Goal: Communication & Community: Answer question/provide support

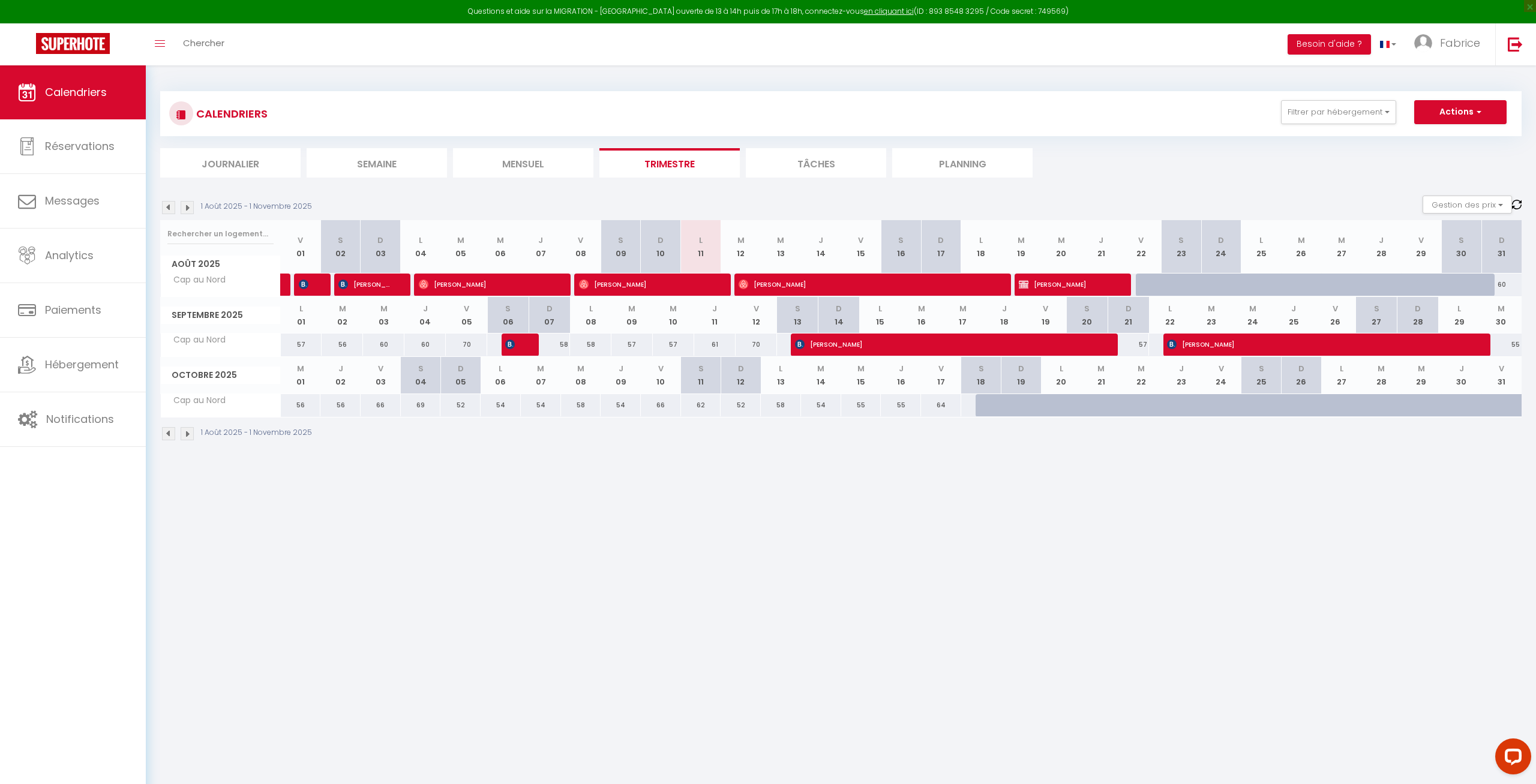
click at [166, 205] on img at bounding box center [169, 207] width 13 height 13
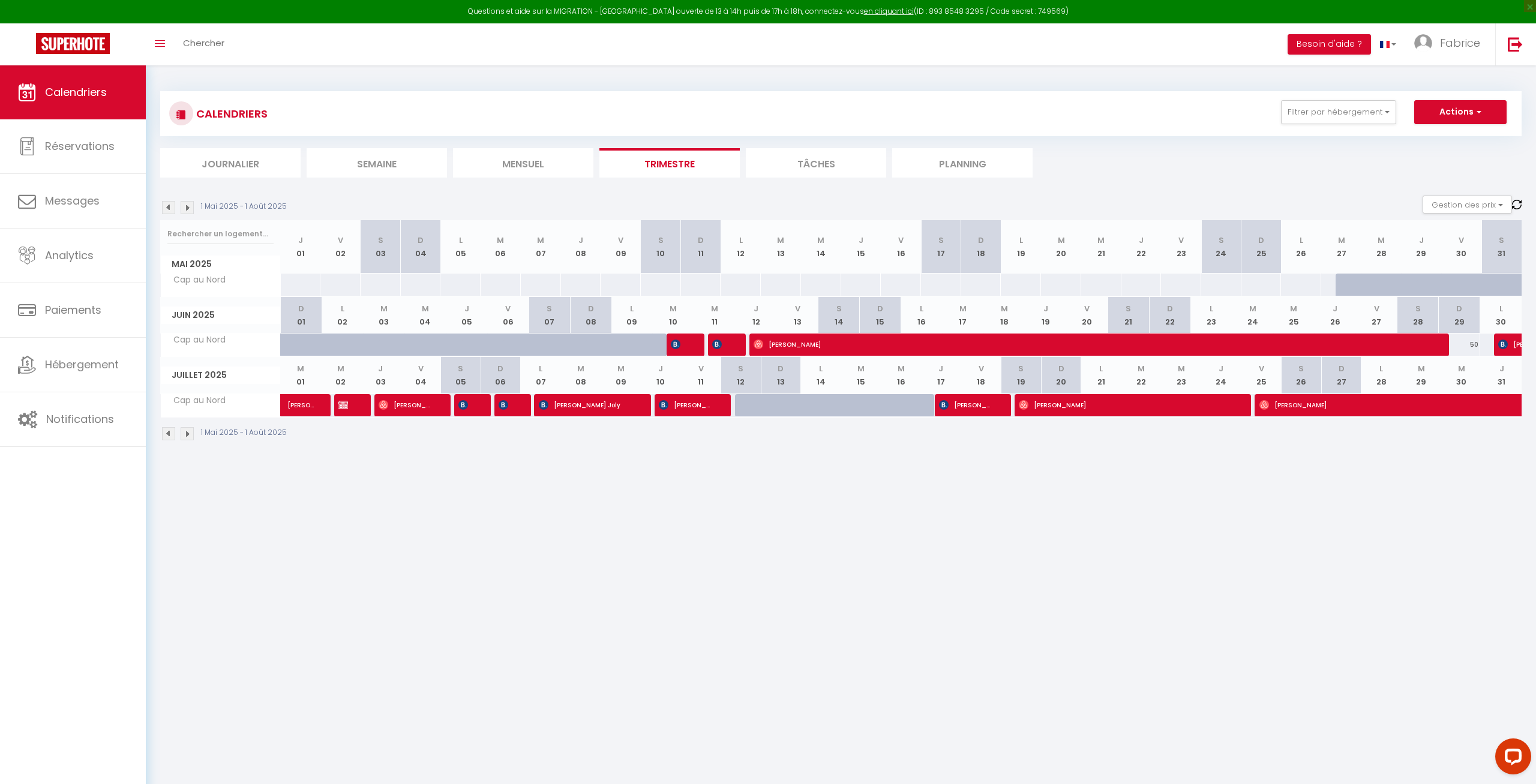
click at [186, 206] on img at bounding box center [187, 207] width 13 height 13
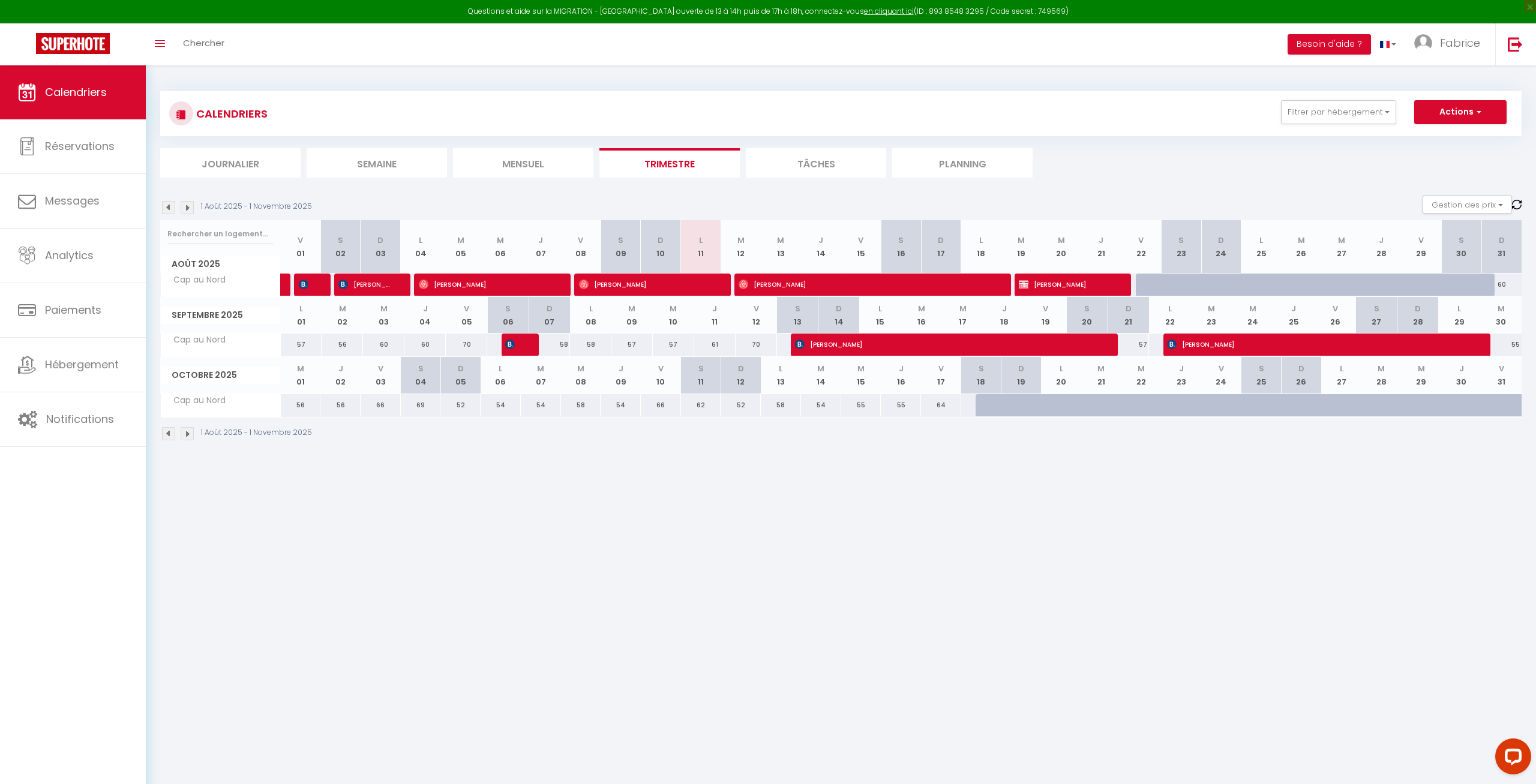
click at [1272, 342] on span "[PERSON_NAME]" at bounding box center [1314, 344] width 295 height 23
select select "OK"
select select "KO"
select select "1"
select select "0"
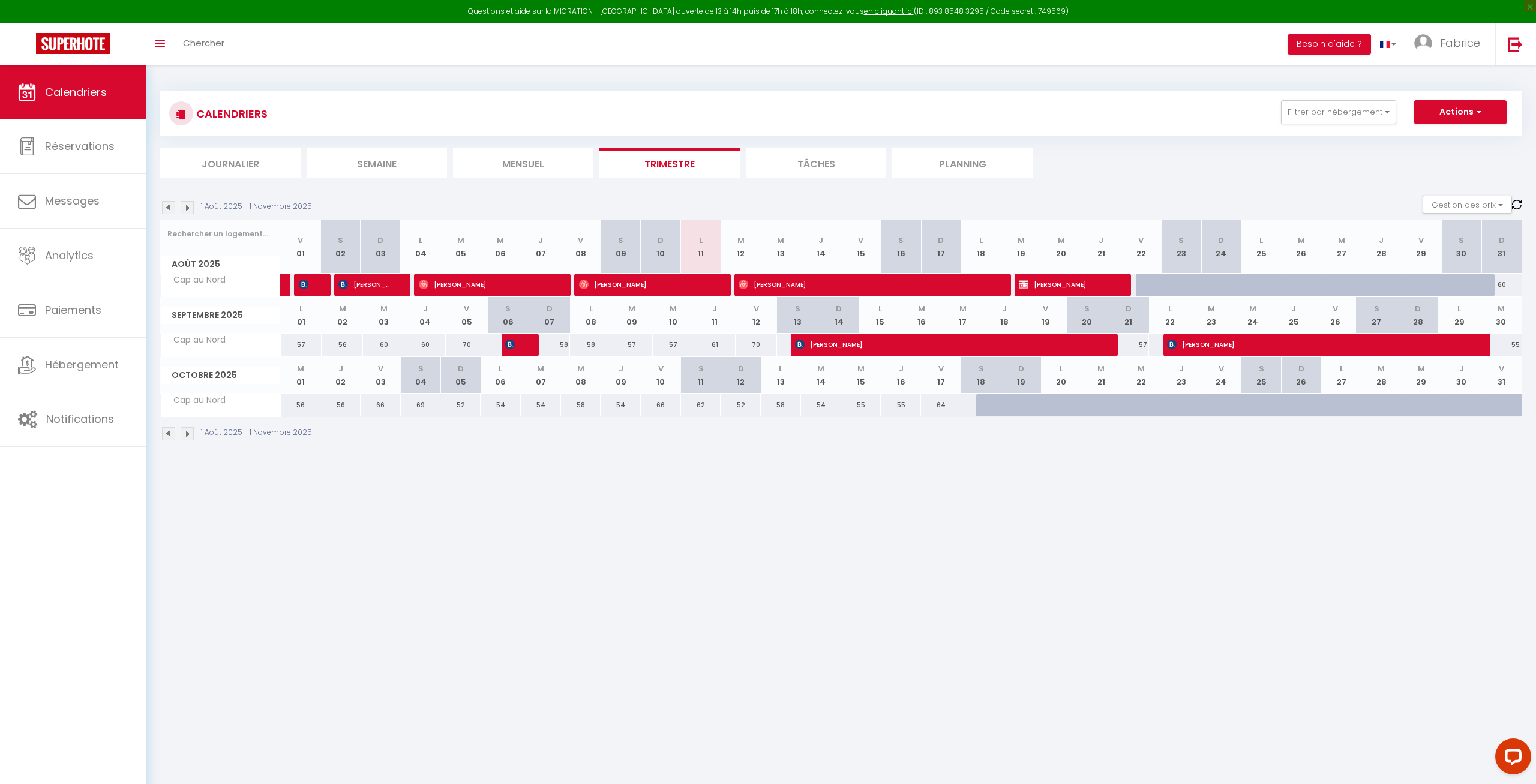
select select "1"
select select
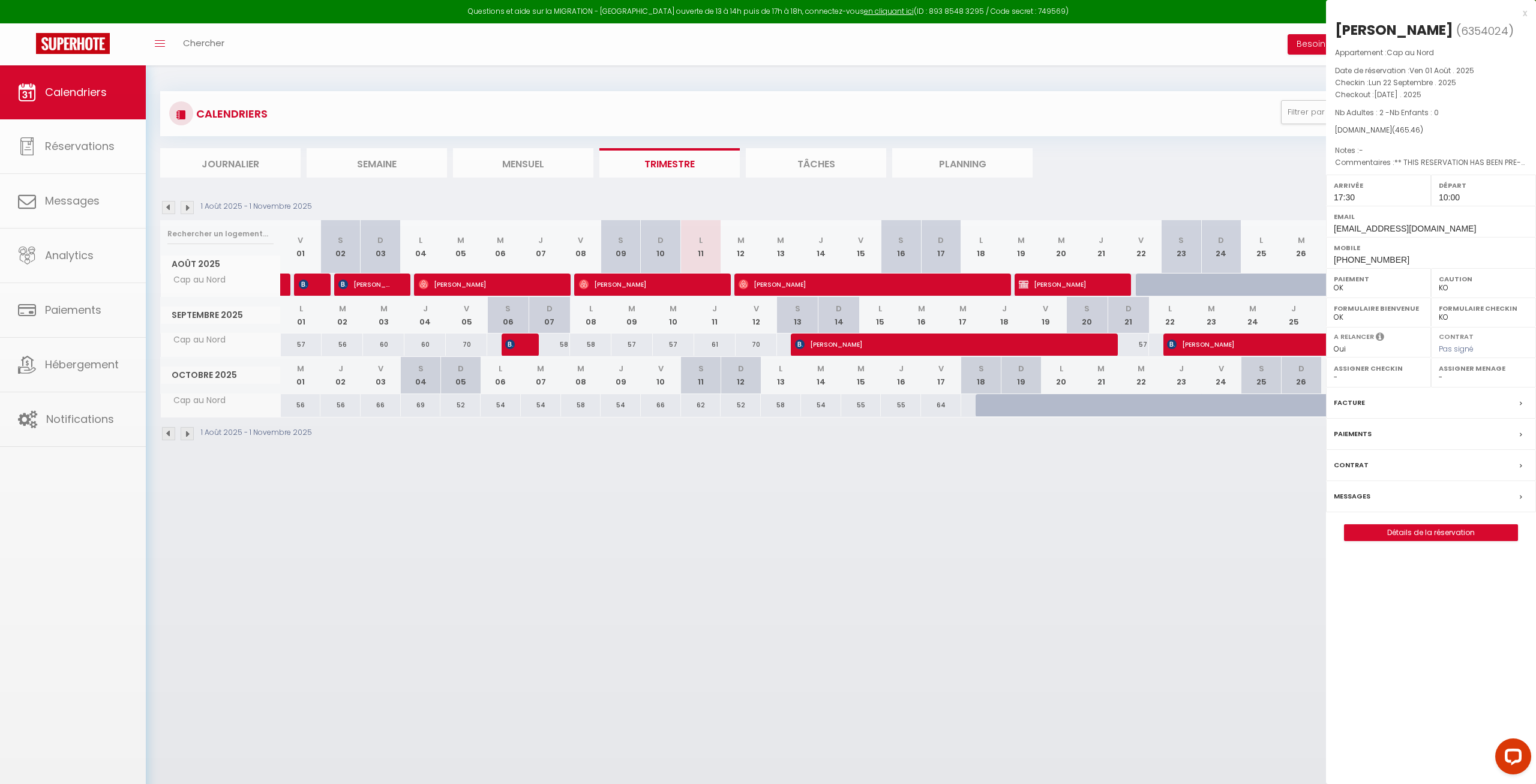
select select "10070"
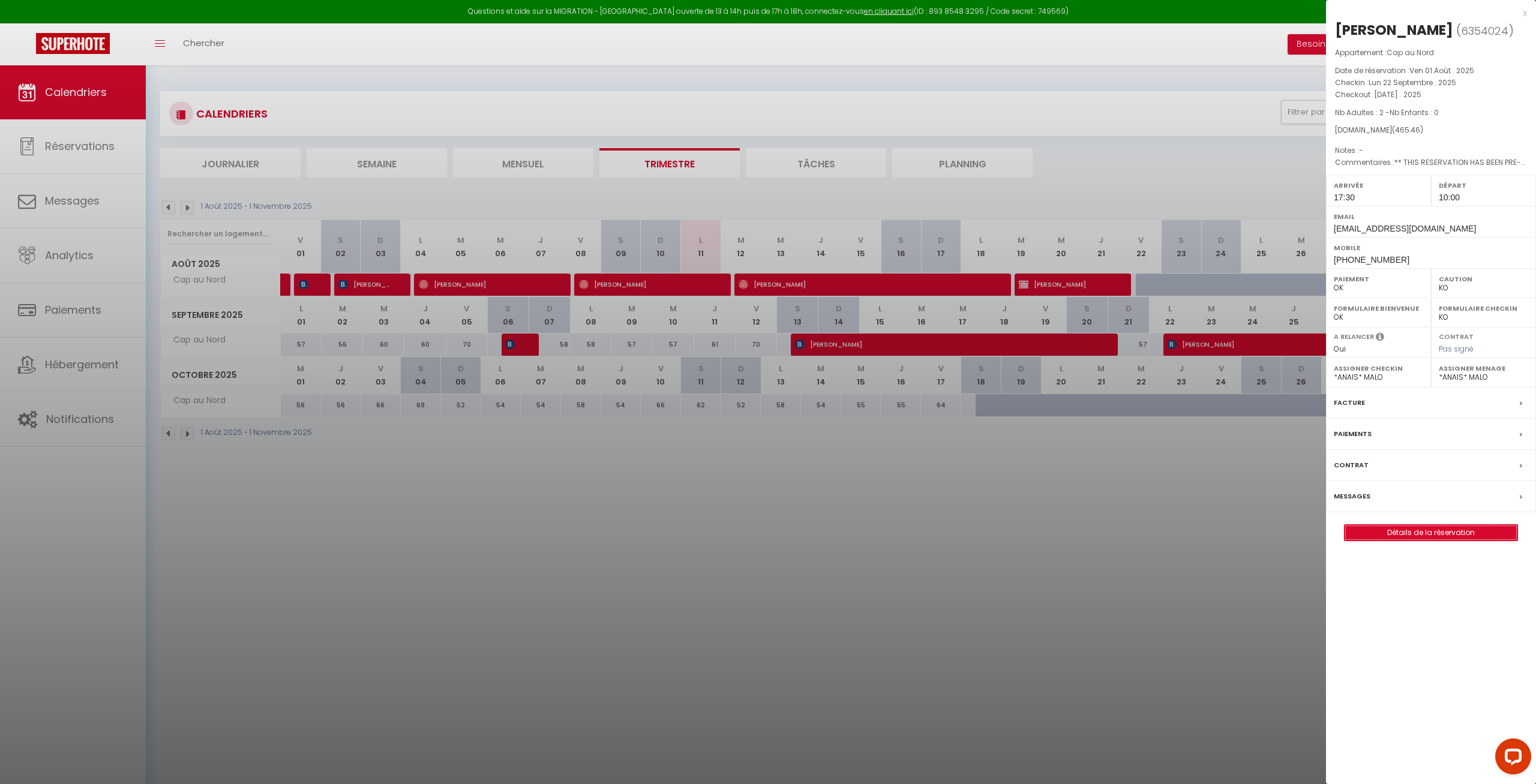
click at [1403, 536] on link "Détails de la réservation" at bounding box center [1430, 532] width 173 height 15
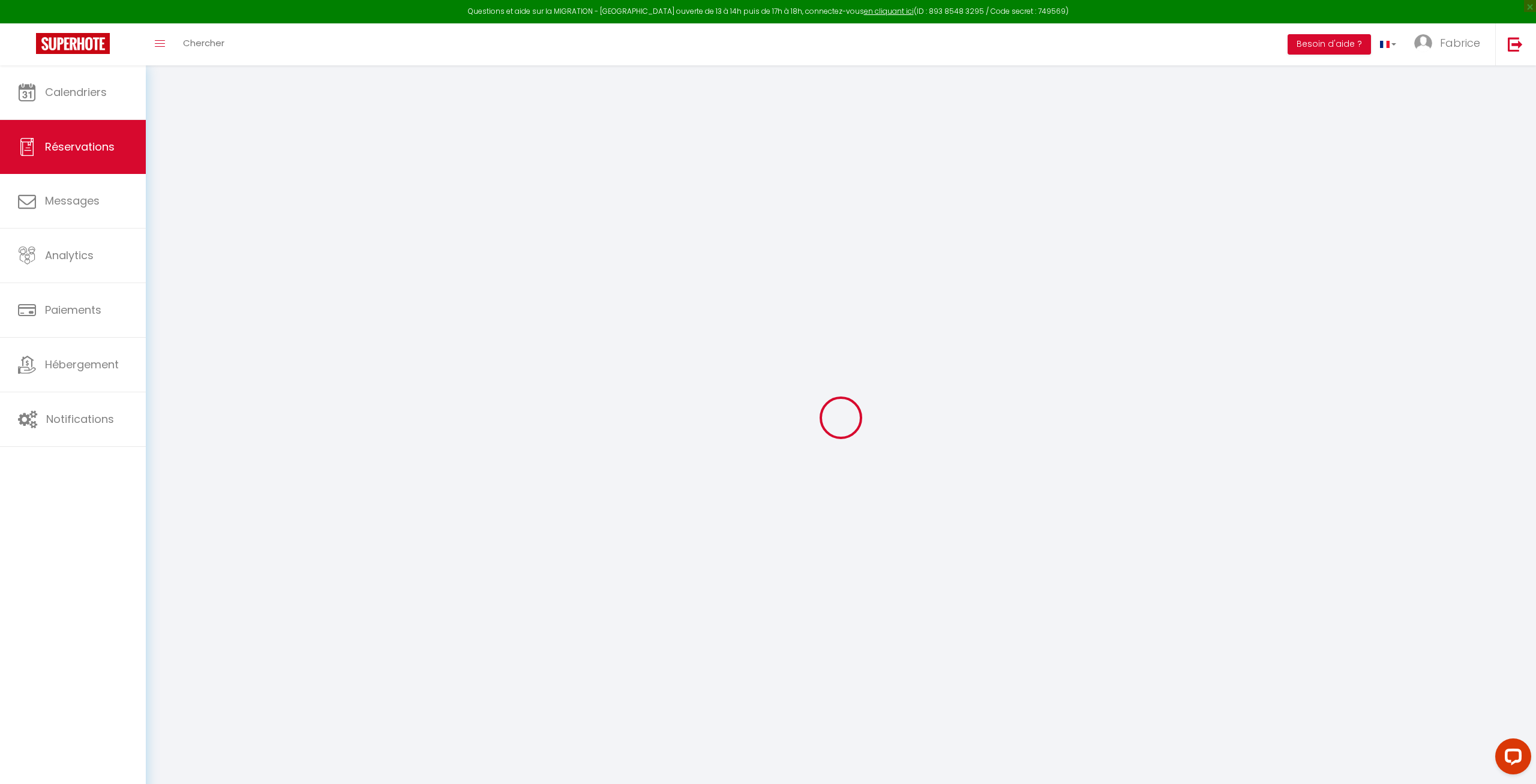
type input "[PERSON_NAME]"
type input "DESPAX"
type input "[EMAIL_ADDRESS][DOMAIN_NAME]"
type input "[PERSON_NAME][EMAIL_ADDRESS][DOMAIN_NAME]"
type input "[PHONE_NUMBER]"
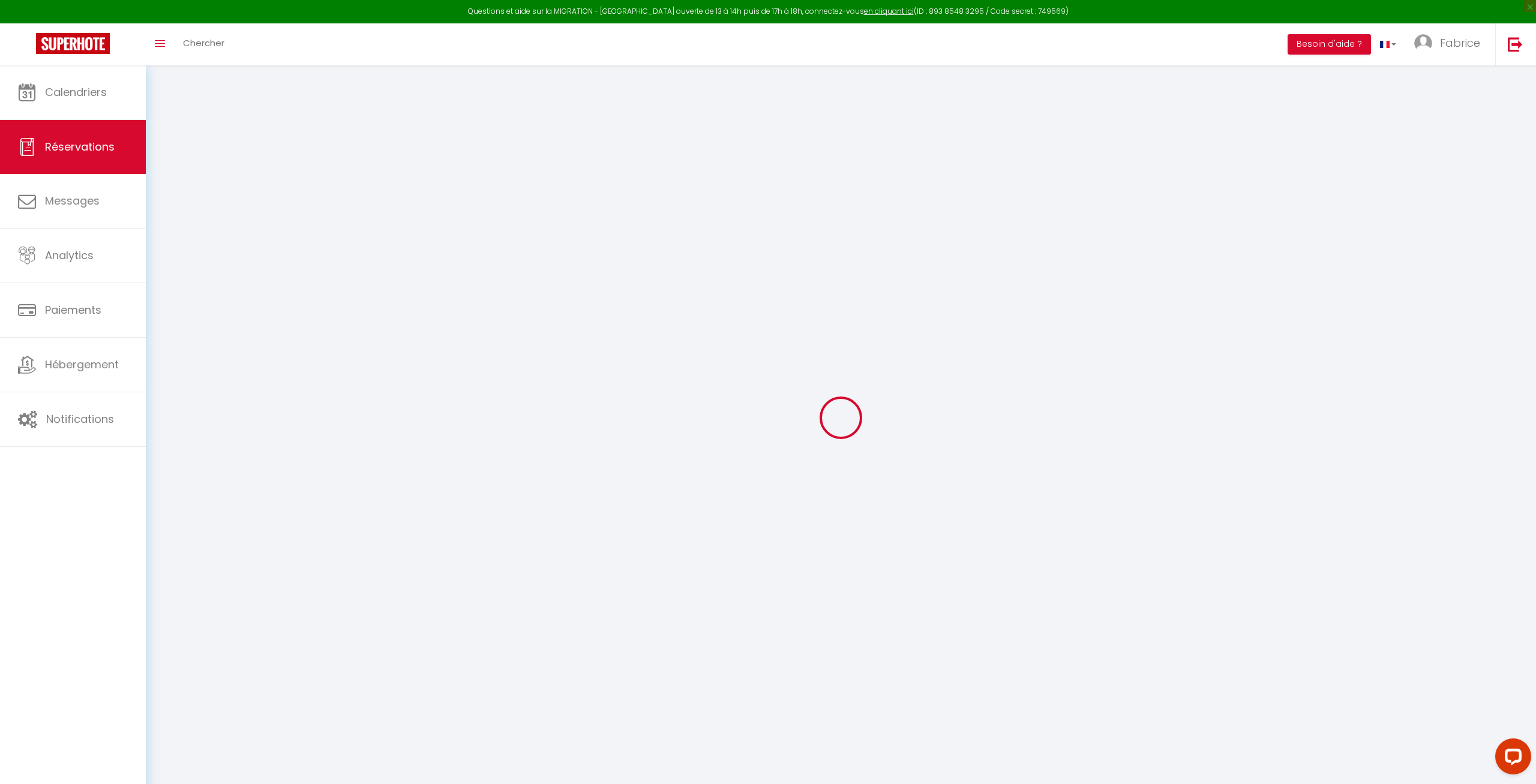
type input "[PHONE_NUMBER]"
type input "."
select select "FR"
type input "77.13"
type input "6.52"
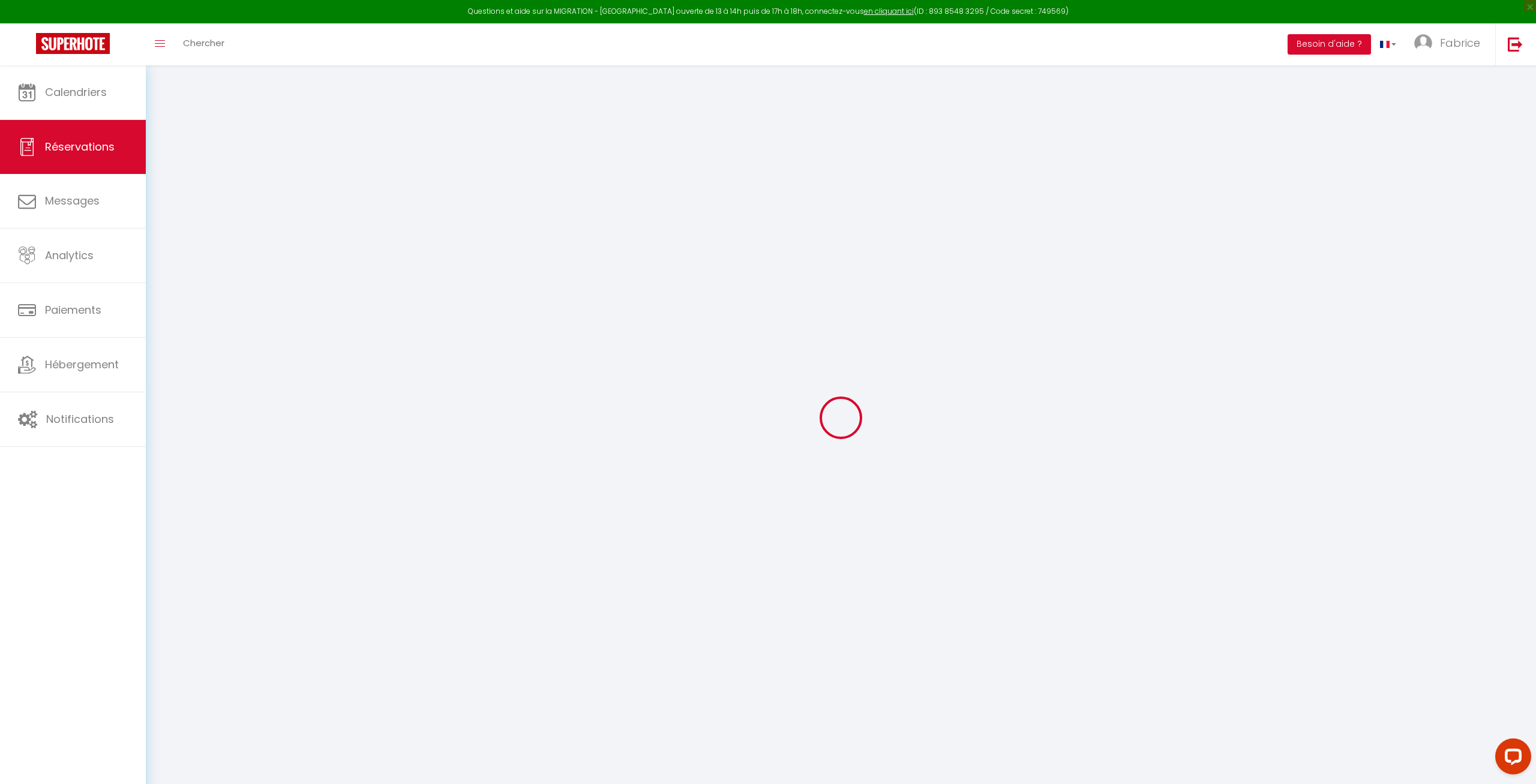
select select "1"
select select
type input "2"
select select "12"
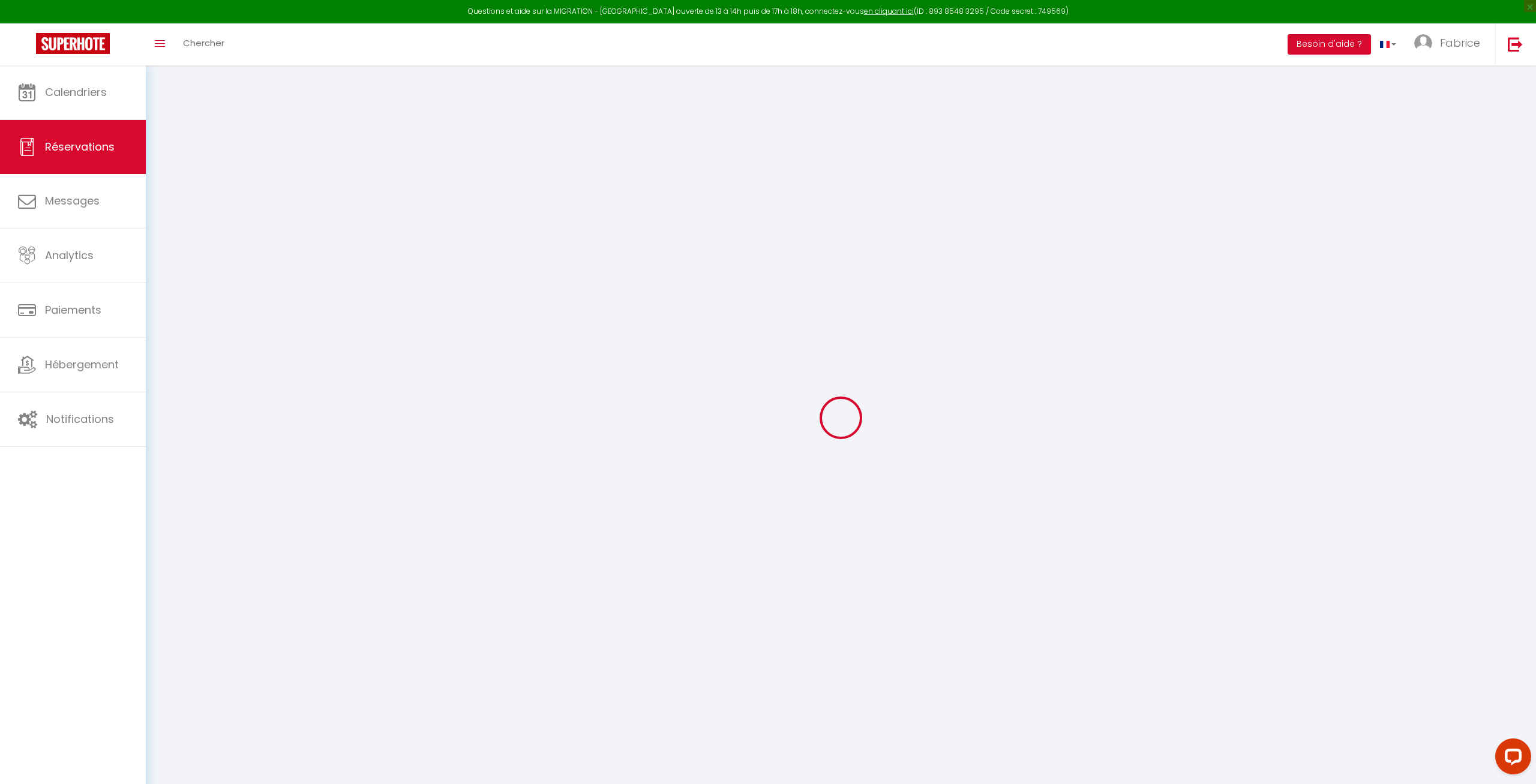
select select
type input "391.71"
checkbox input "false"
type input "0"
select select "2"
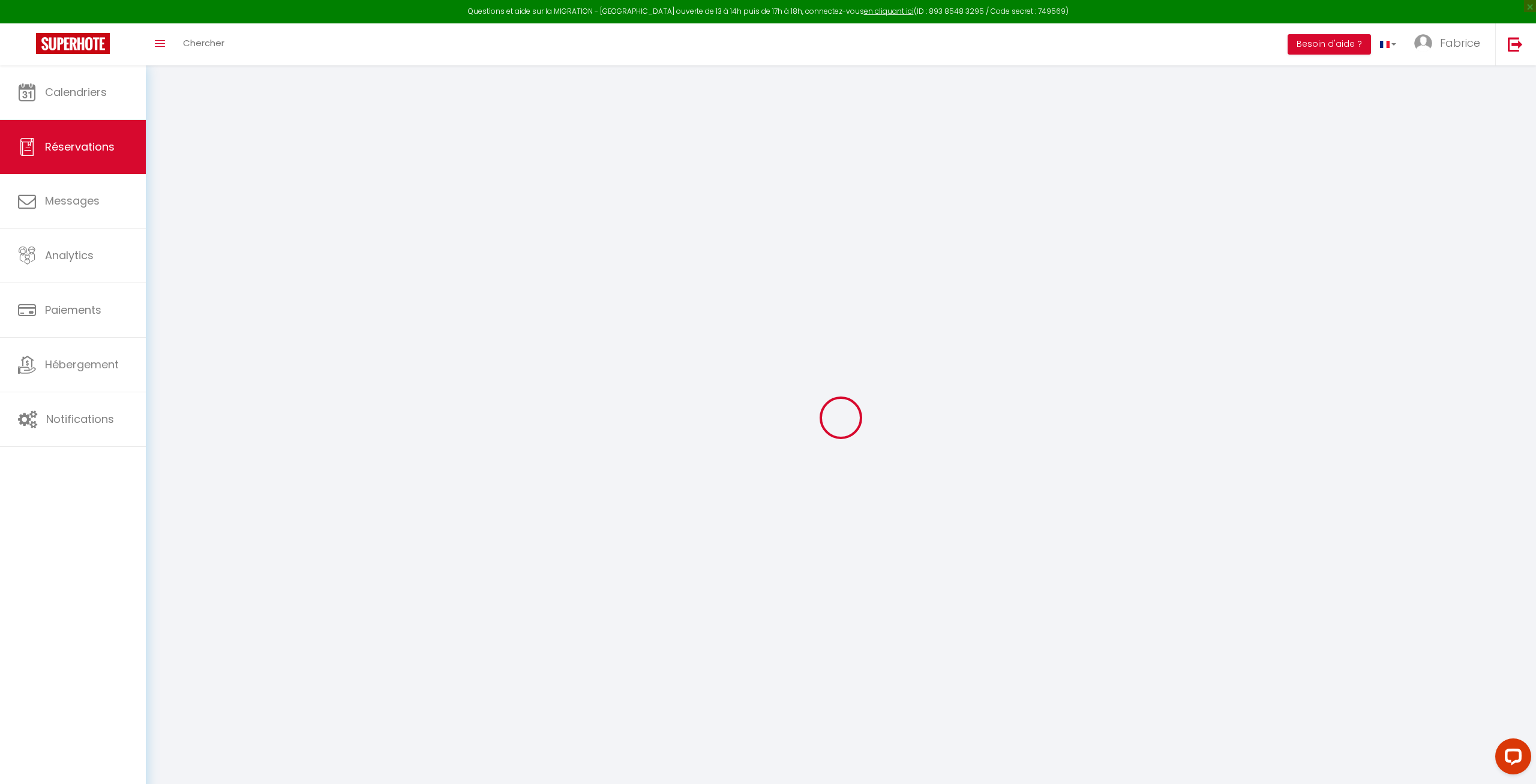
type input "0"
select select
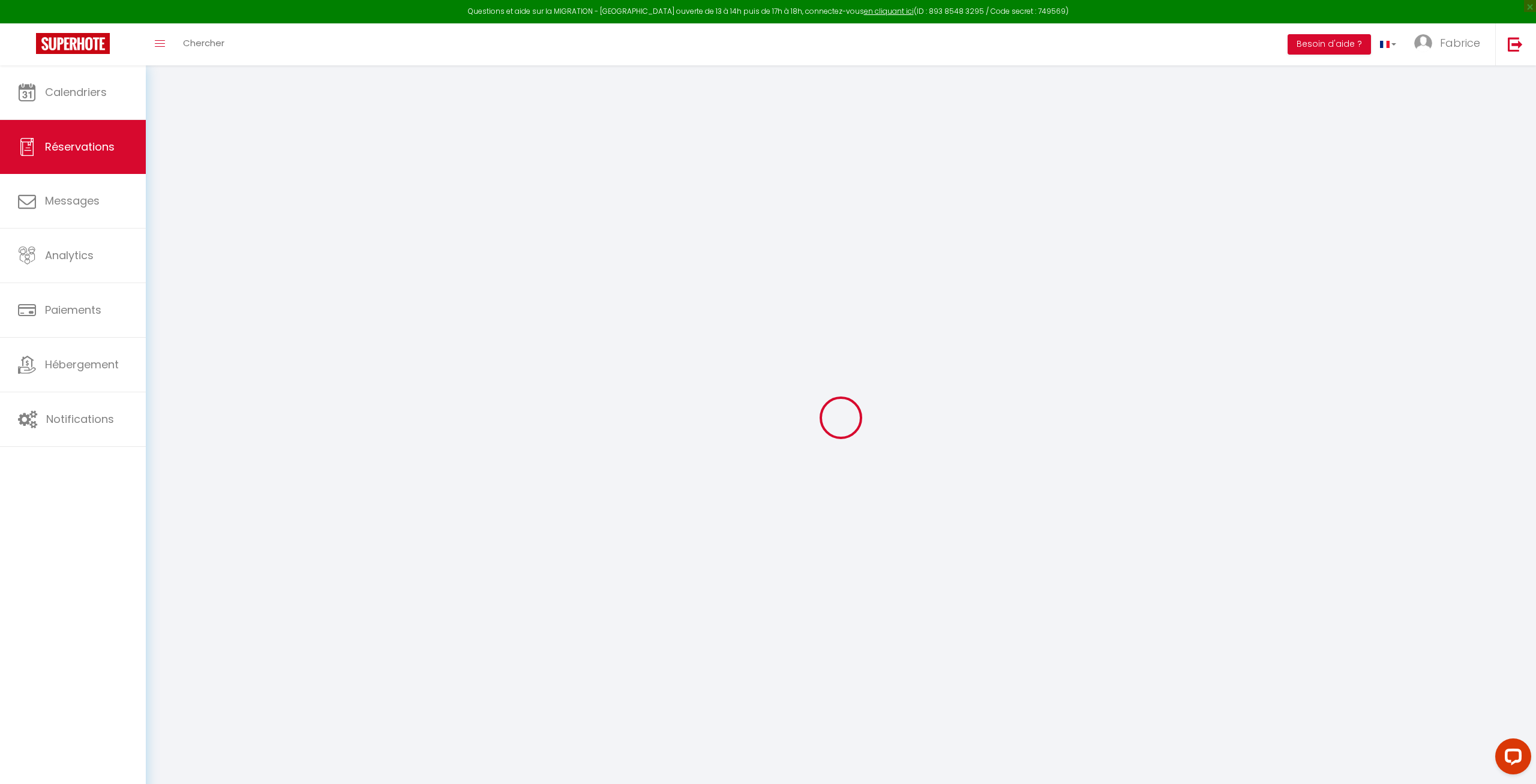
select select "14"
checkbox input "false"
select select
checkbox input "false"
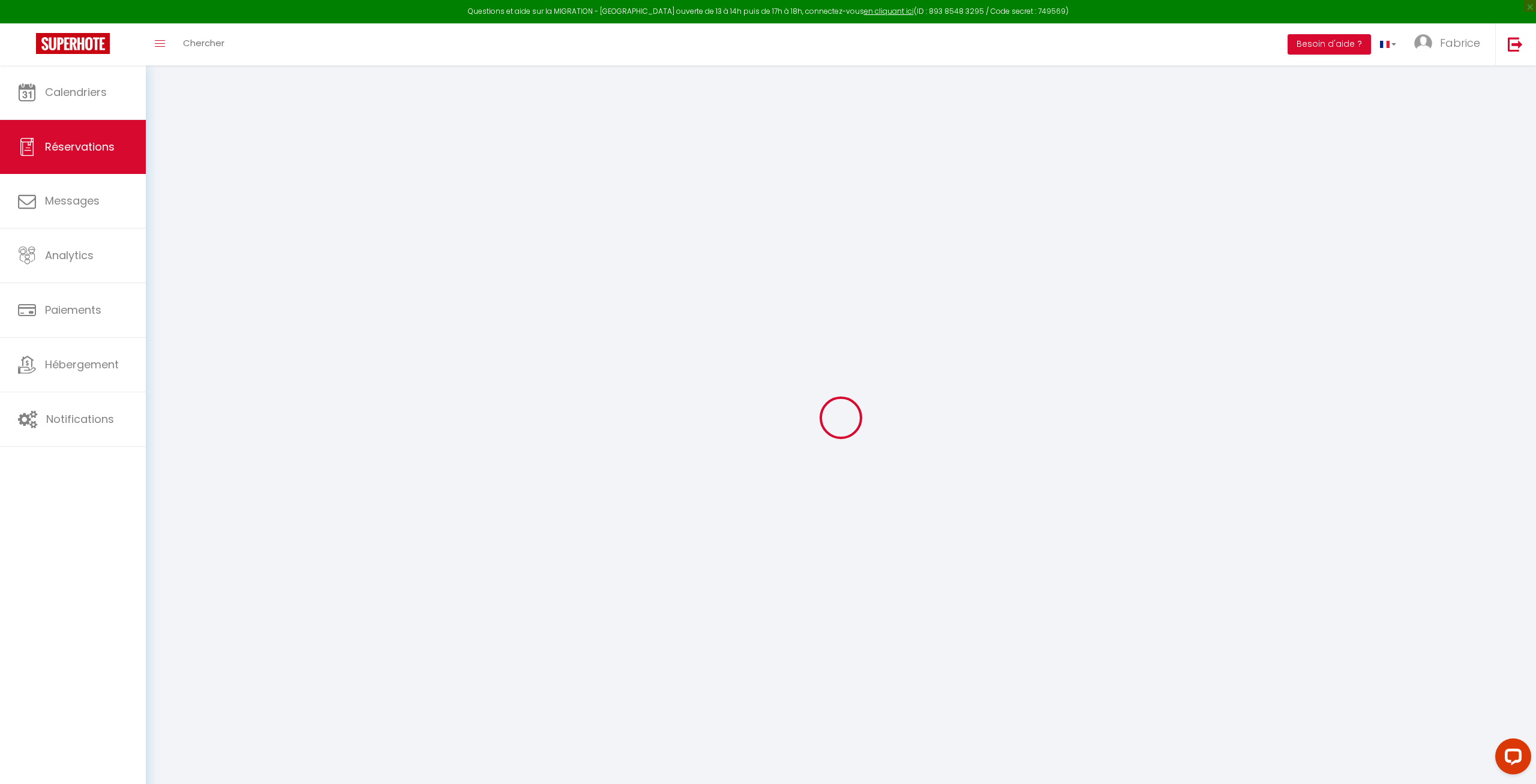
select select
checkbox input "false"
select select
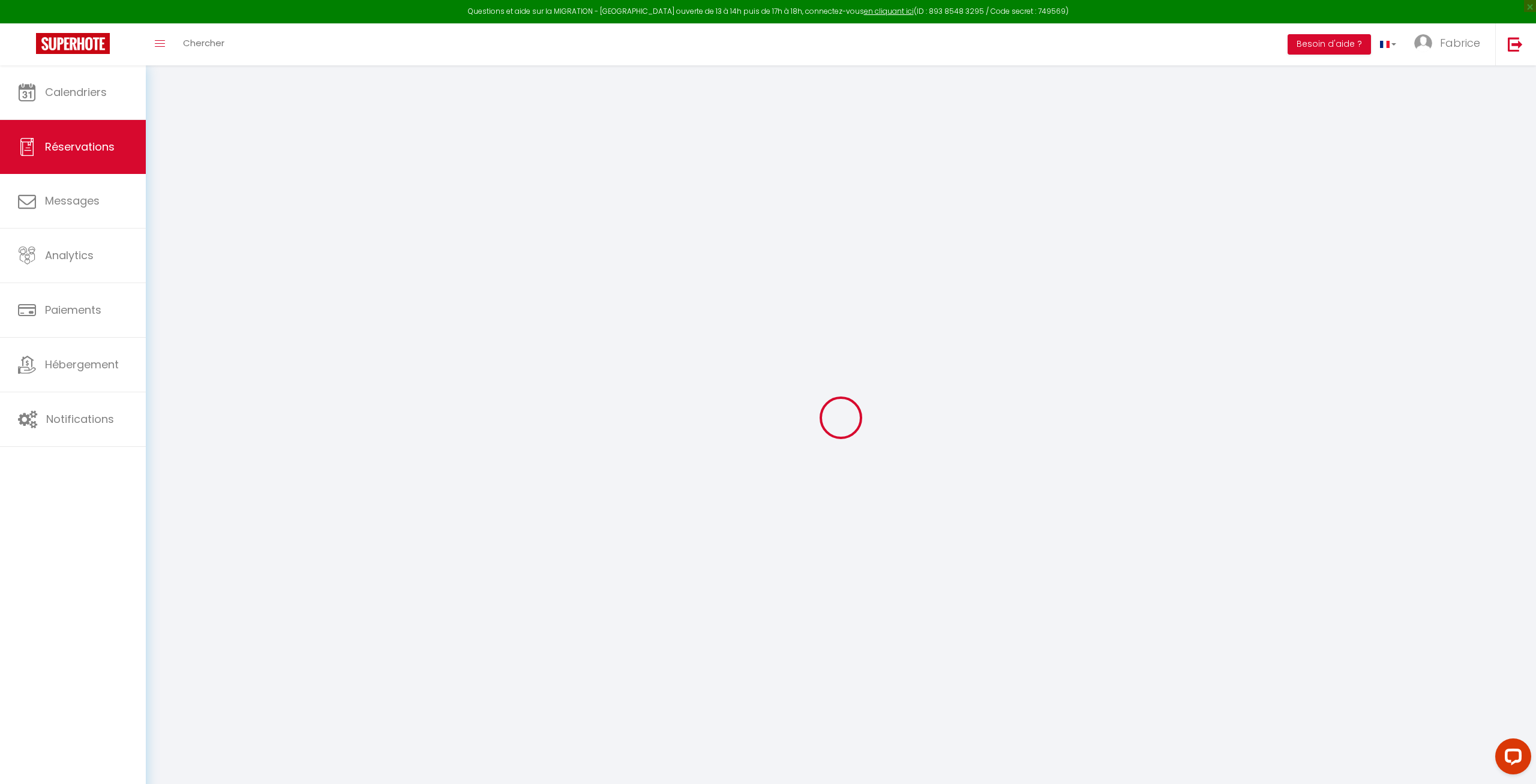
checkbox input "false"
type textarea "** THIS RESERVATION HAS BEEN PRE-PAID ** BOOKING NOTE : Payment charge is EUR 6…"
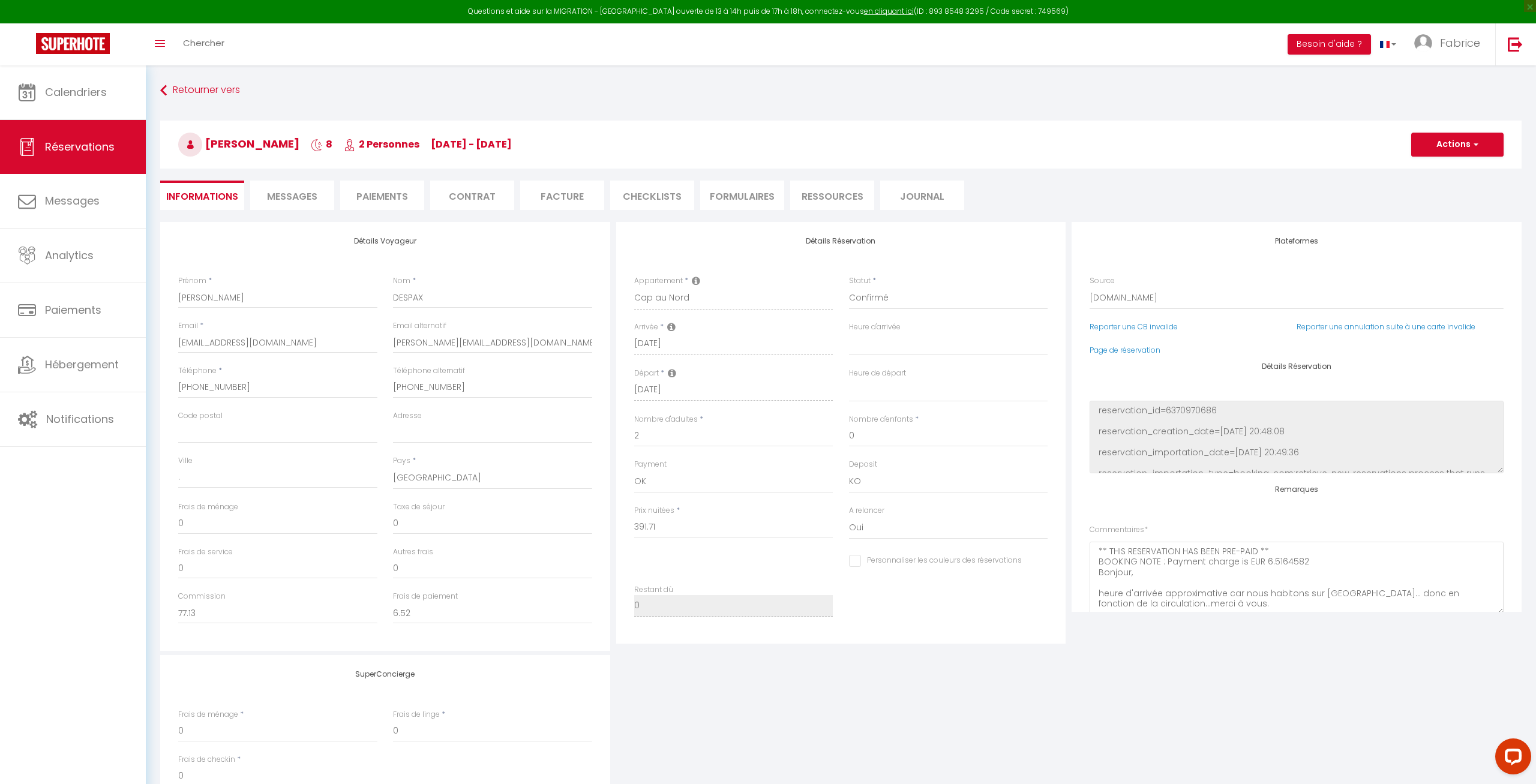
type input "62"
type input "11.75"
select select
checkbox input "false"
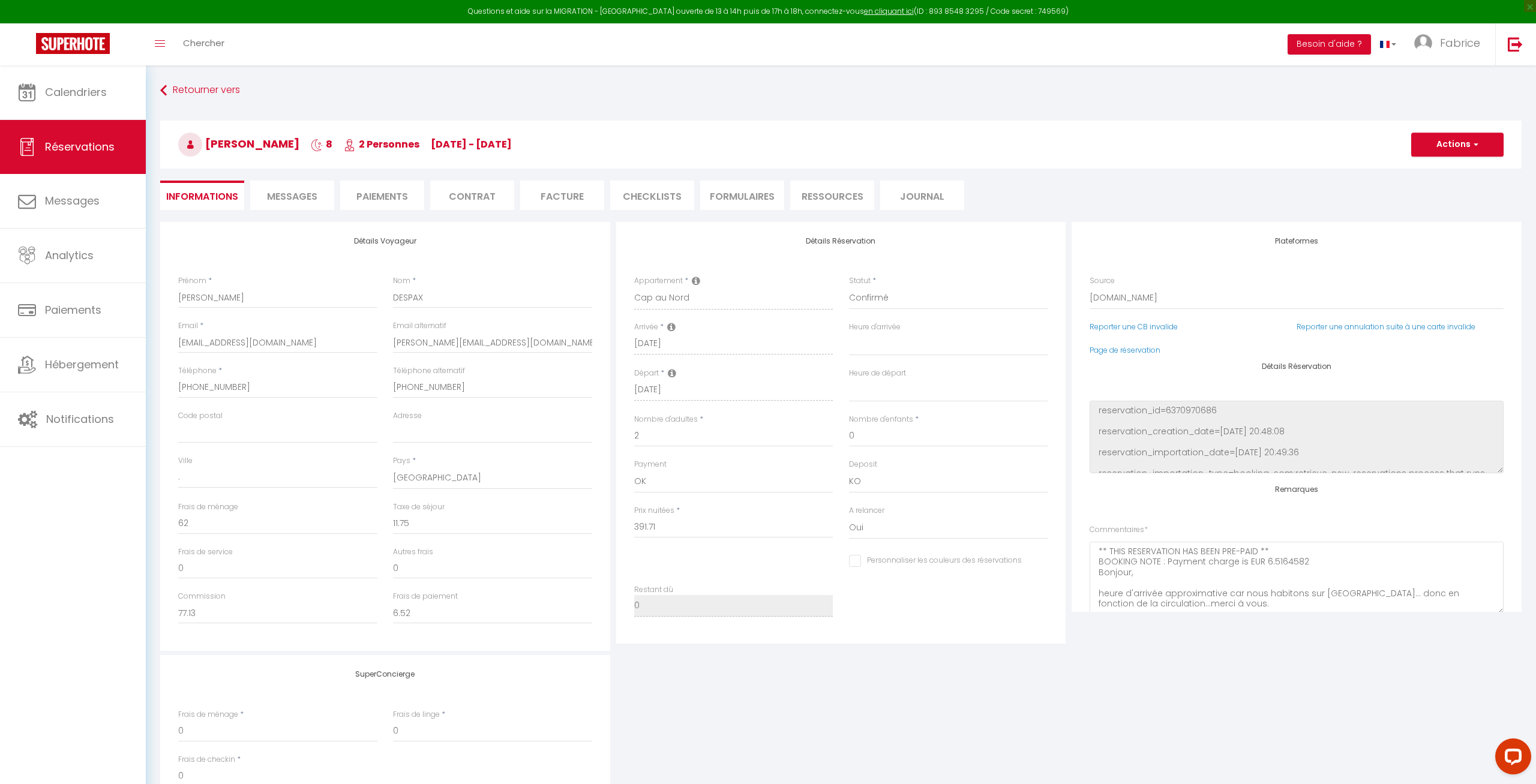
select select "17:30"
select select "10:00"
click at [288, 192] on span "Messages" at bounding box center [292, 196] width 50 height 14
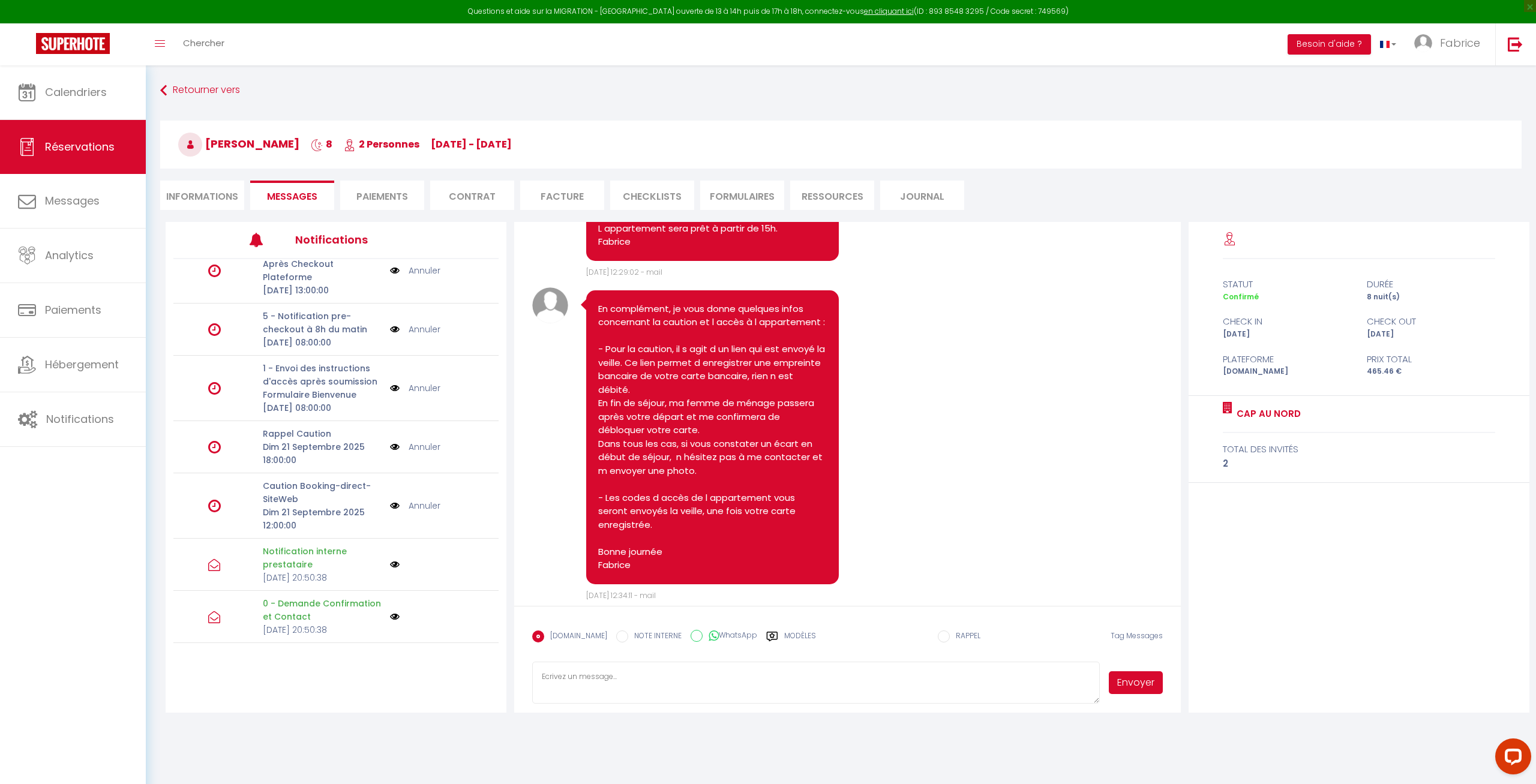
scroll to position [719, 0]
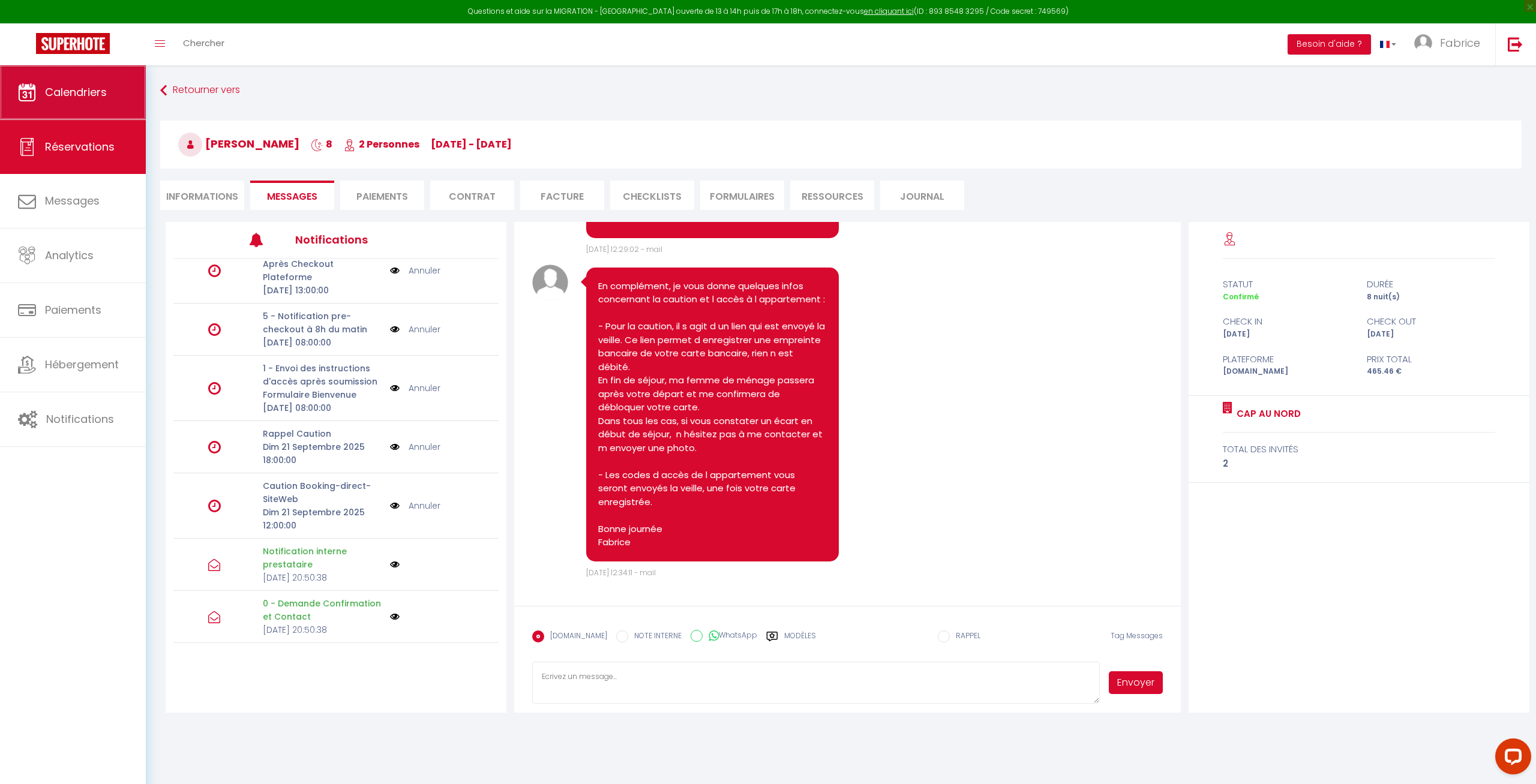
click at [82, 87] on span "Calendriers" at bounding box center [76, 92] width 62 height 15
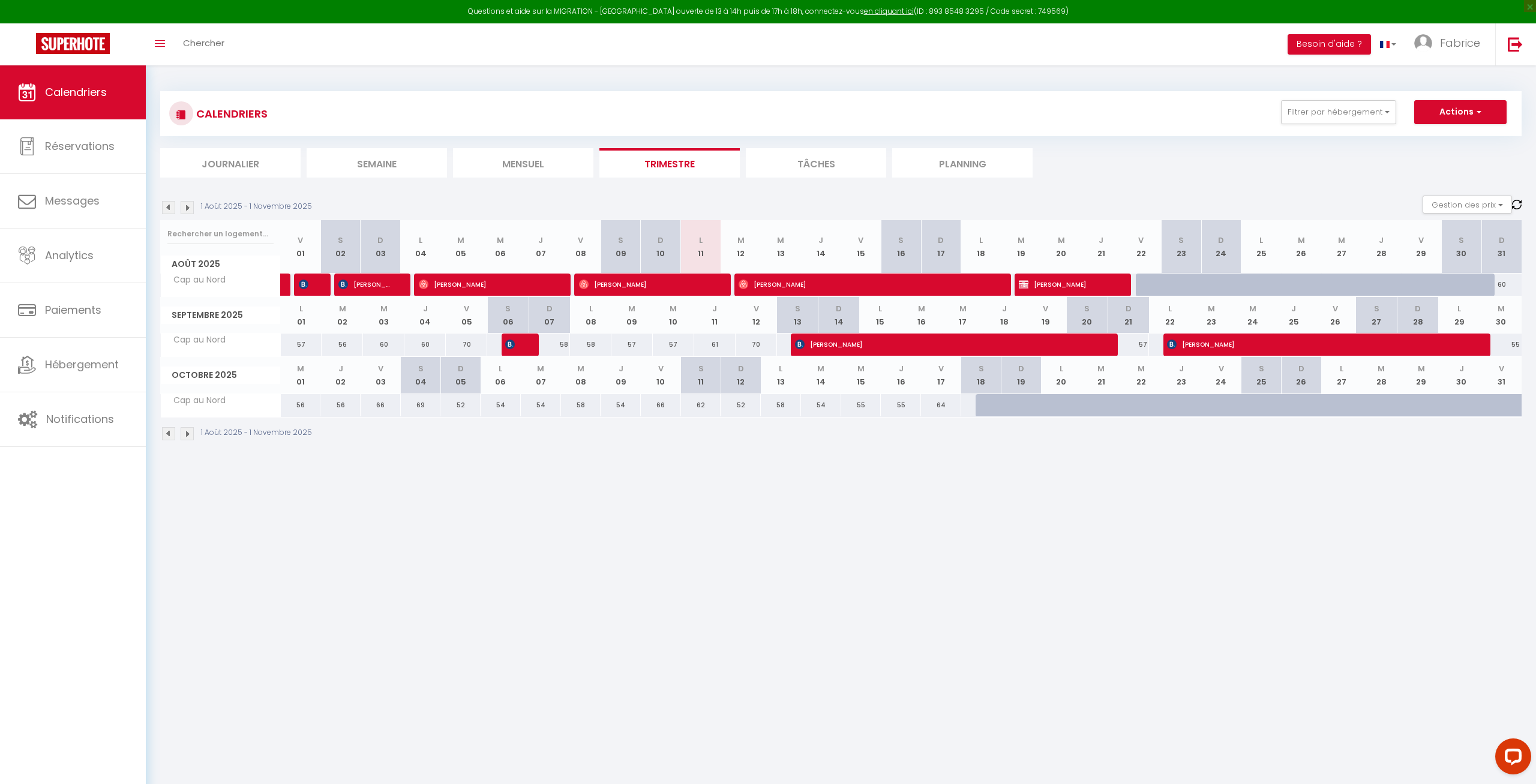
click at [1246, 340] on span "[PERSON_NAME]" at bounding box center [1314, 344] width 295 height 23
select select "OK"
select select "KO"
select select "1"
select select "0"
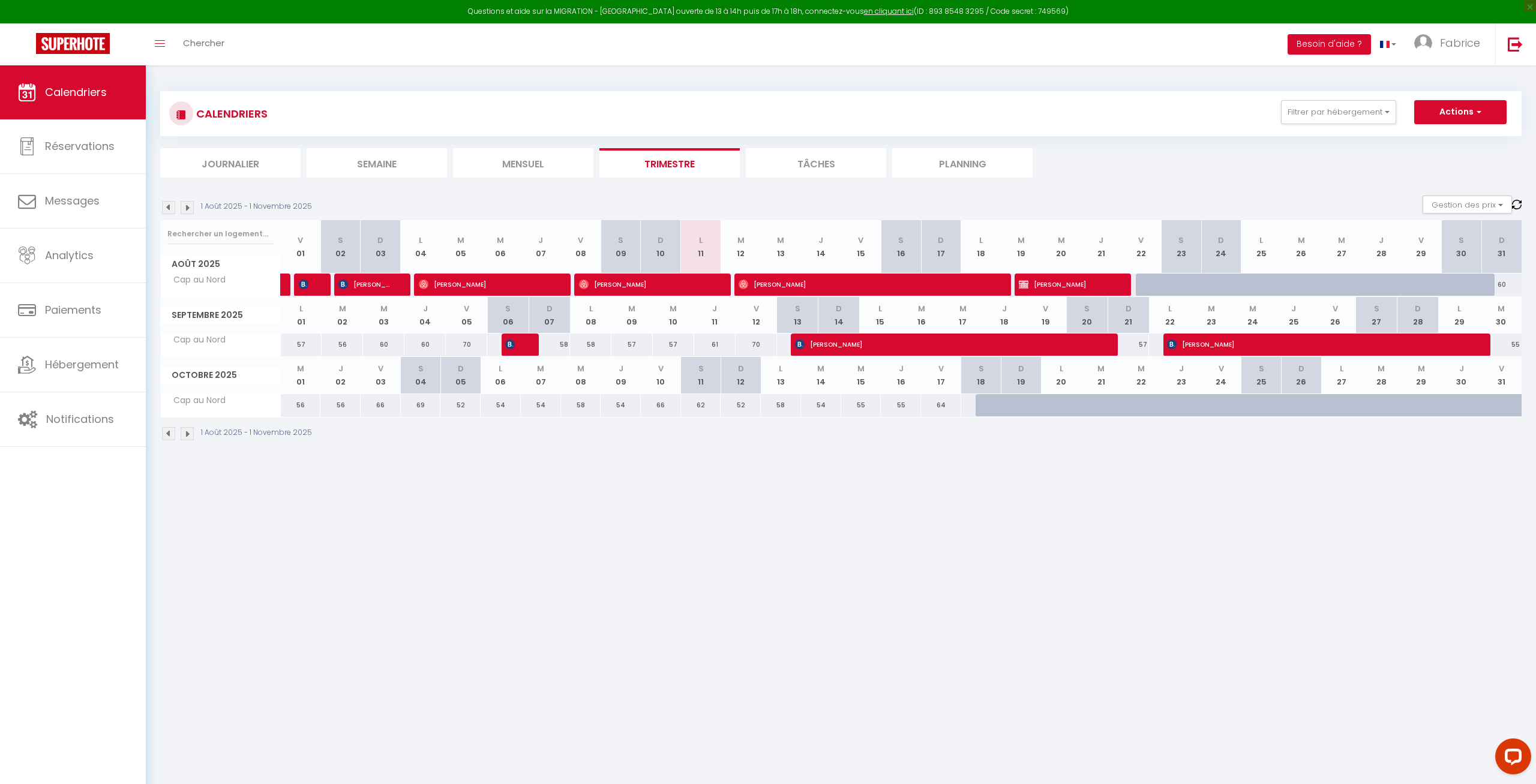
select select "1"
select select
select select "10070"
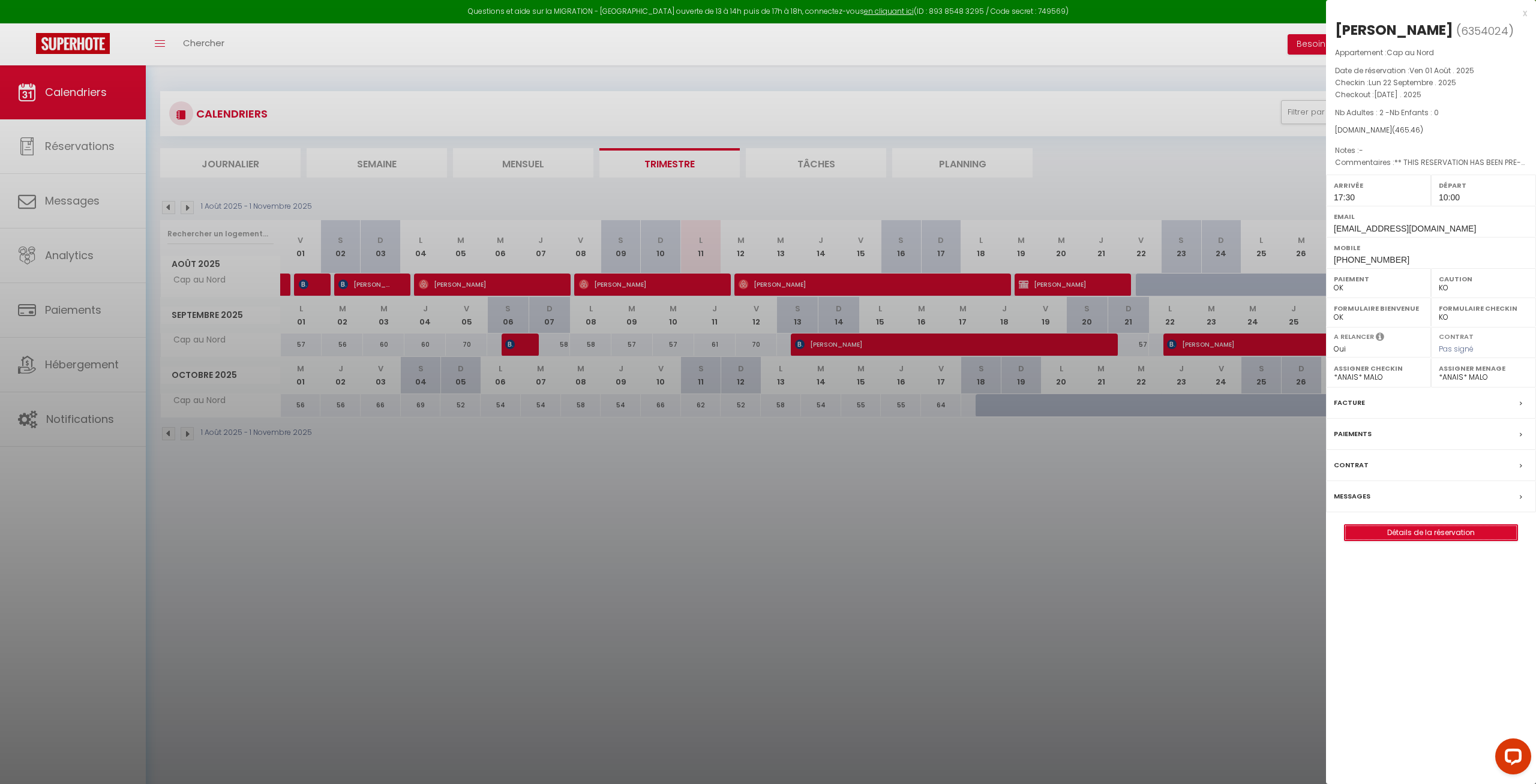
click at [1409, 534] on link "Détails de la réservation" at bounding box center [1430, 532] width 173 height 15
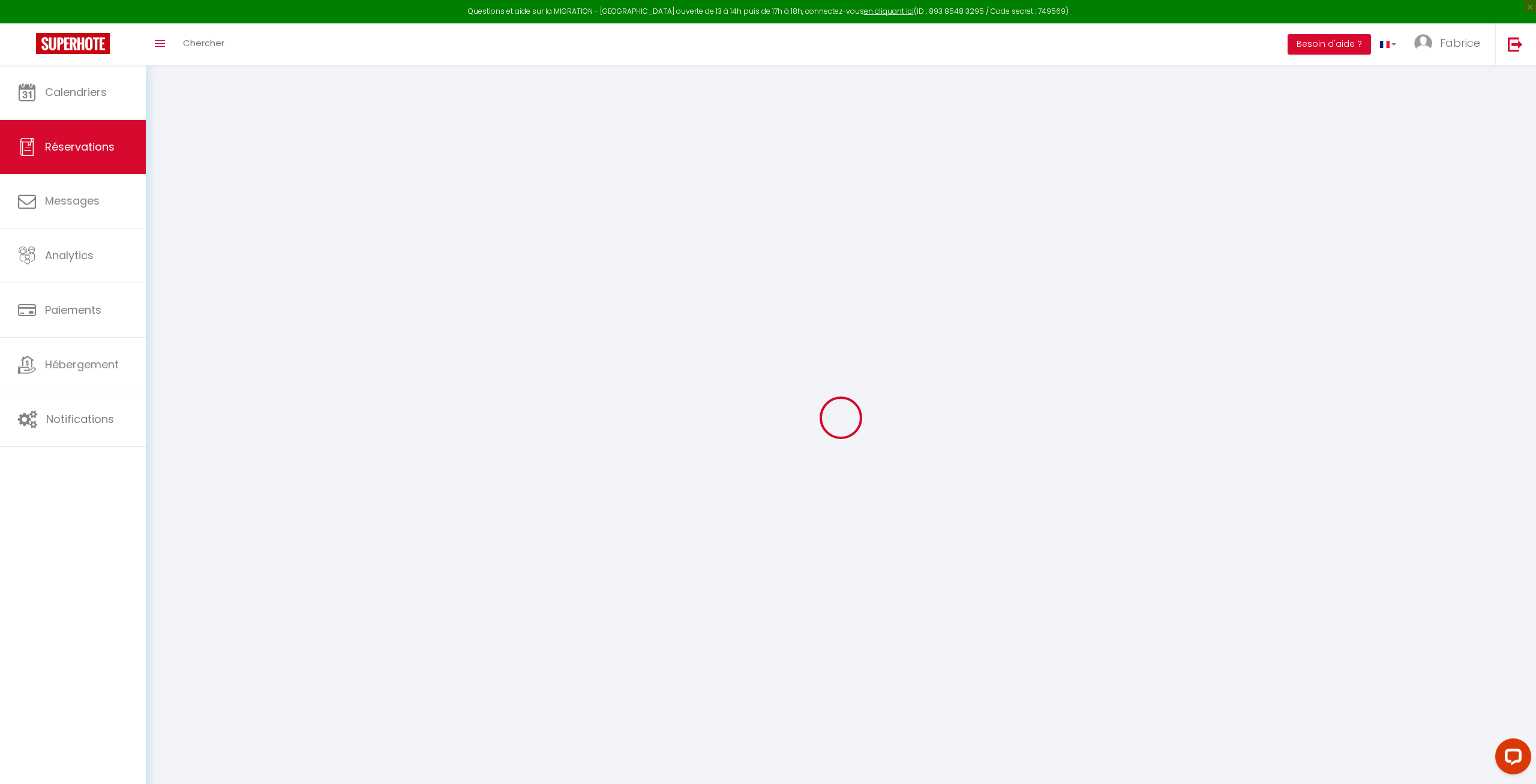
select select
checkbox input "false"
select select
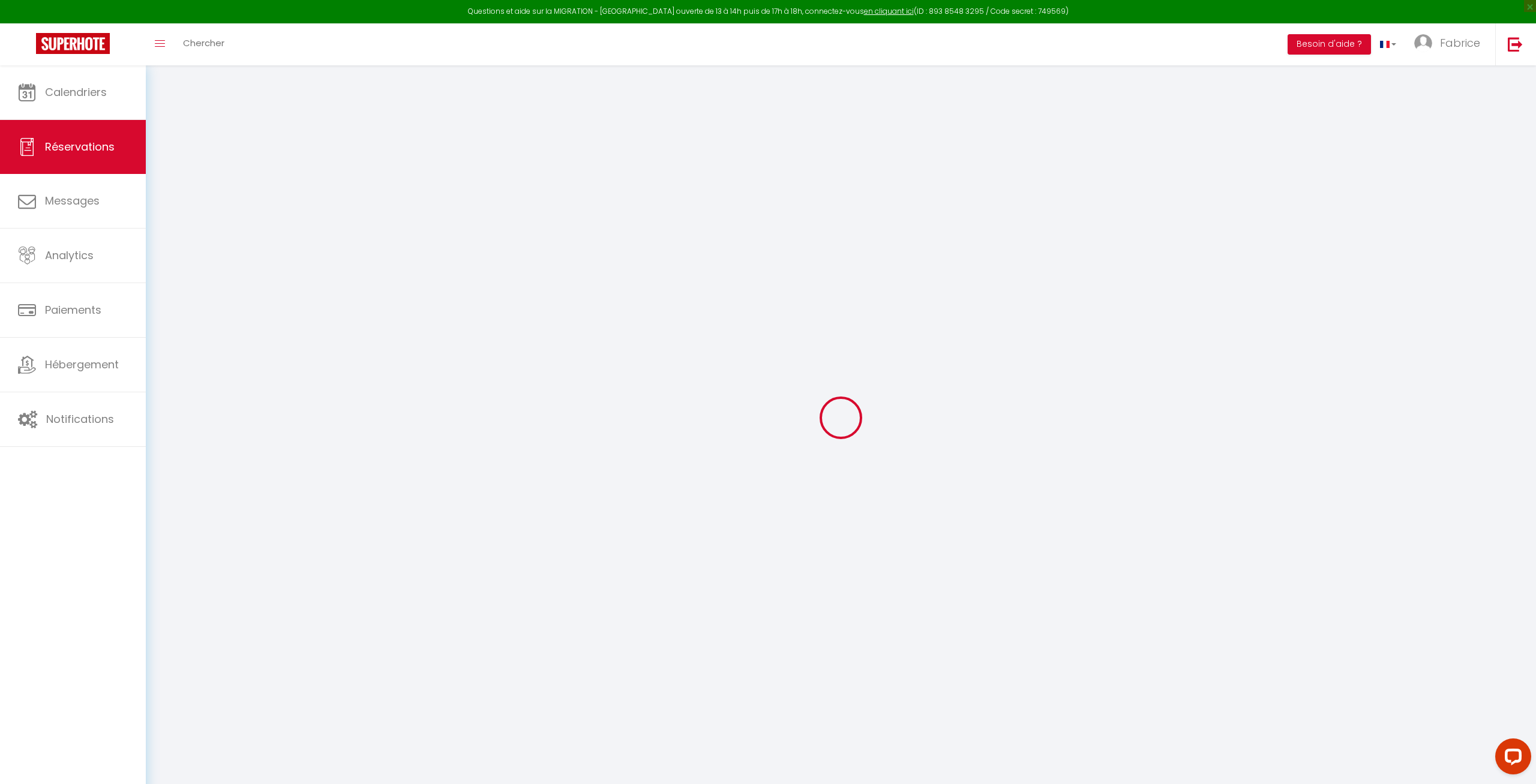
checkbox input "false"
type textarea "** THIS RESERVATION HAS BEEN PRE-PAID ** BOOKING NOTE : Payment charge is EUR 6…"
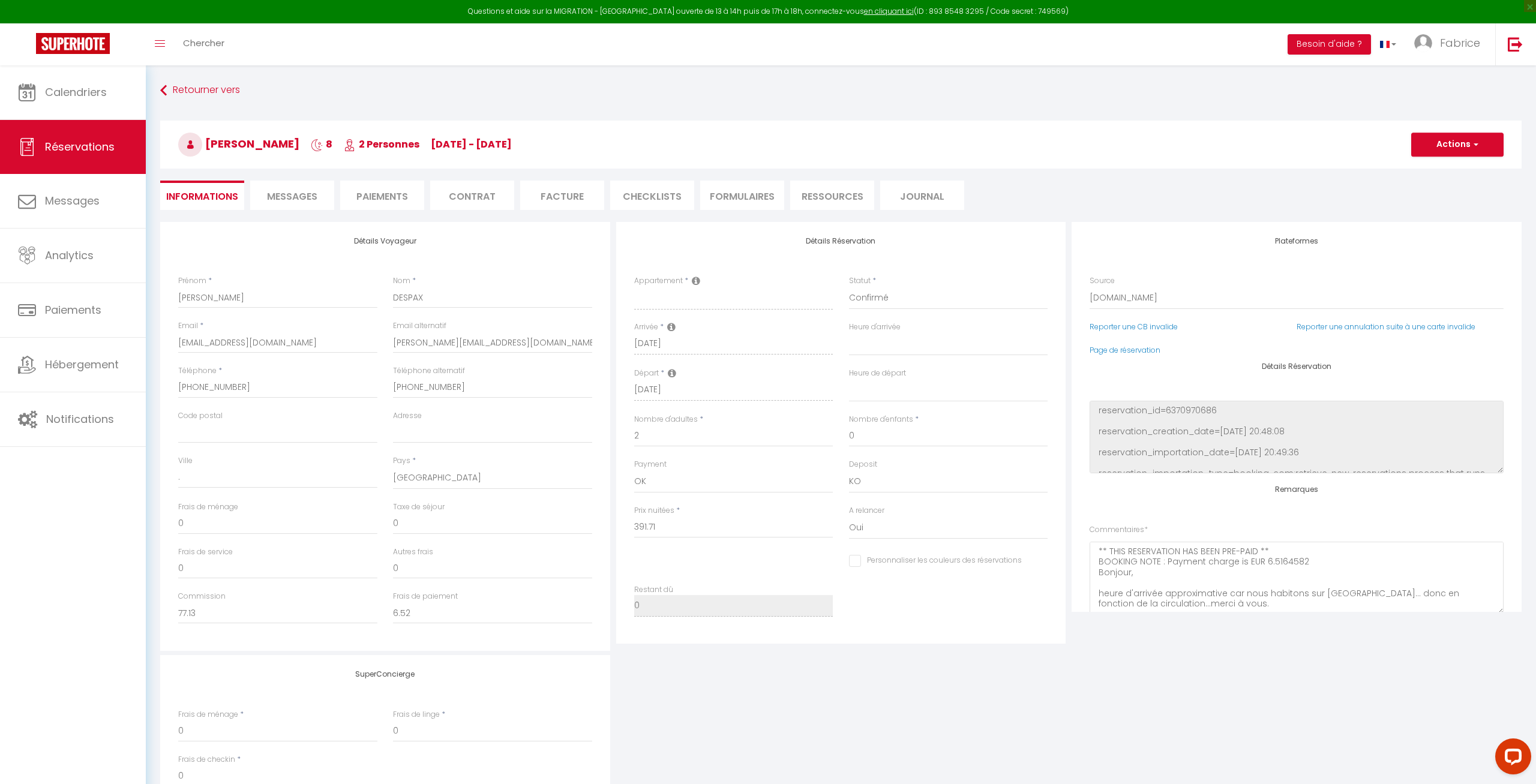
type input "62"
type input "11.75"
select select
checkbox input "false"
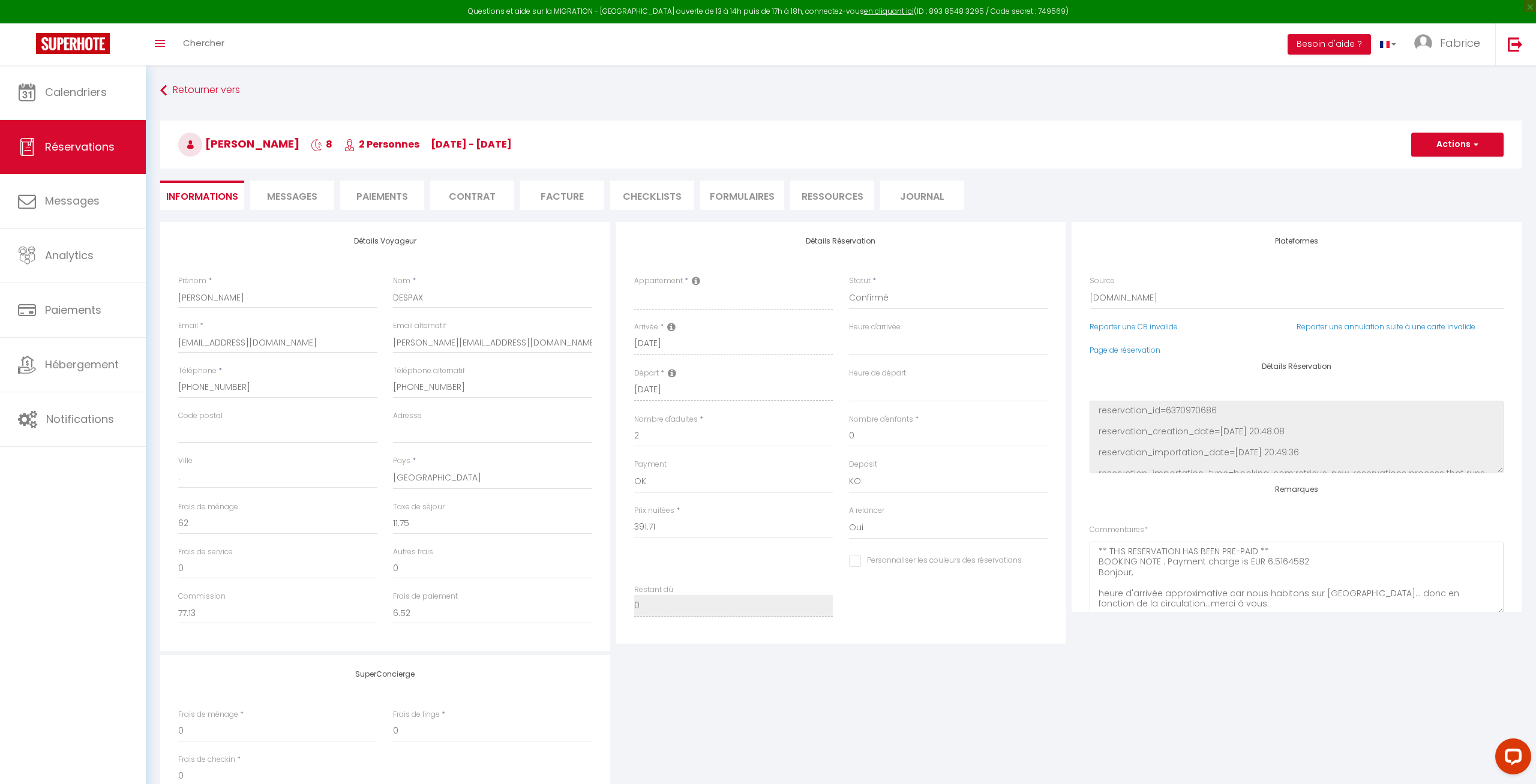
select select "17:30"
select select "10:00"
click at [284, 197] on span "Messages" at bounding box center [292, 196] width 50 height 14
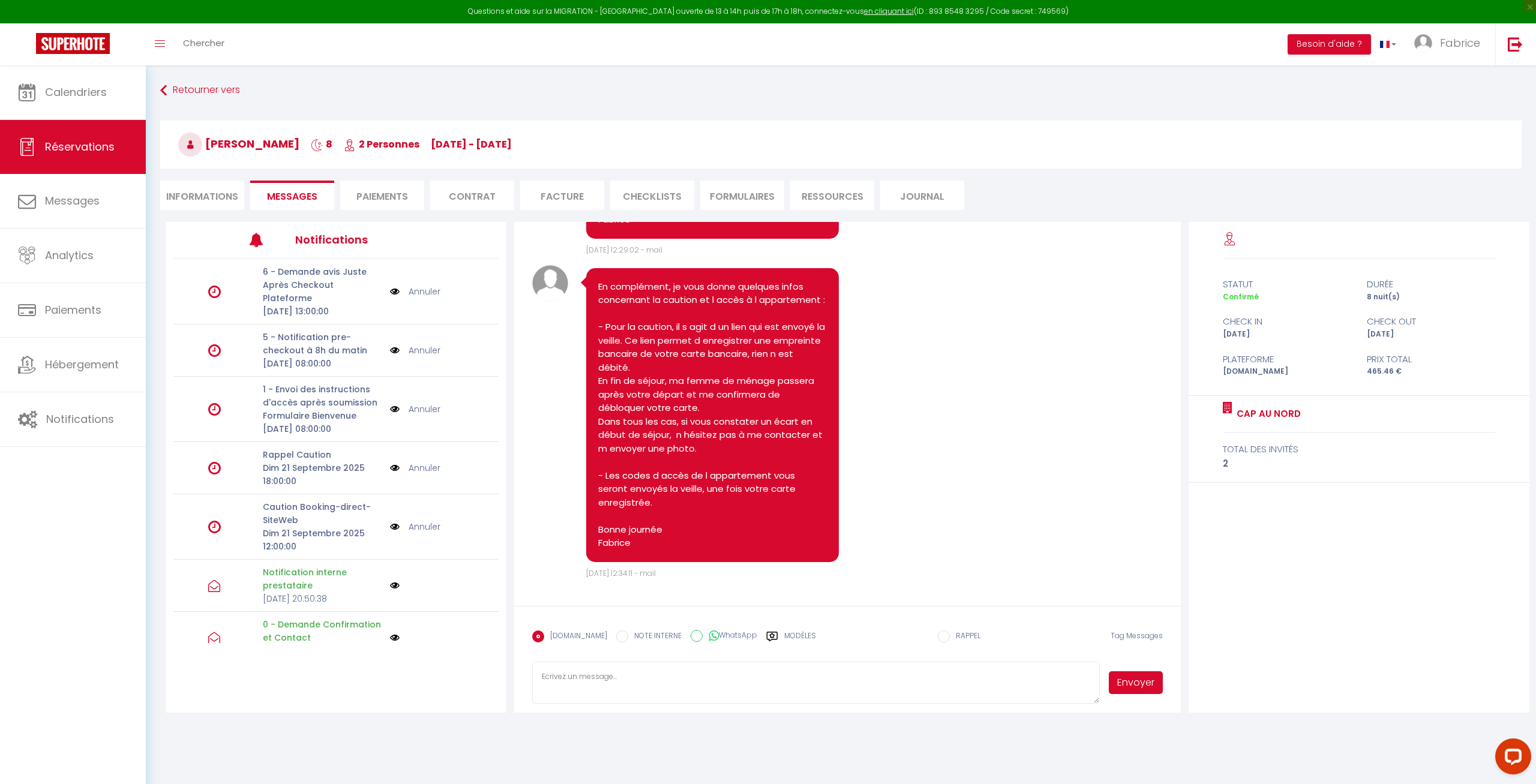
scroll to position [719, 0]
click at [628, 686] on textarea at bounding box center [815, 683] width 567 height 42
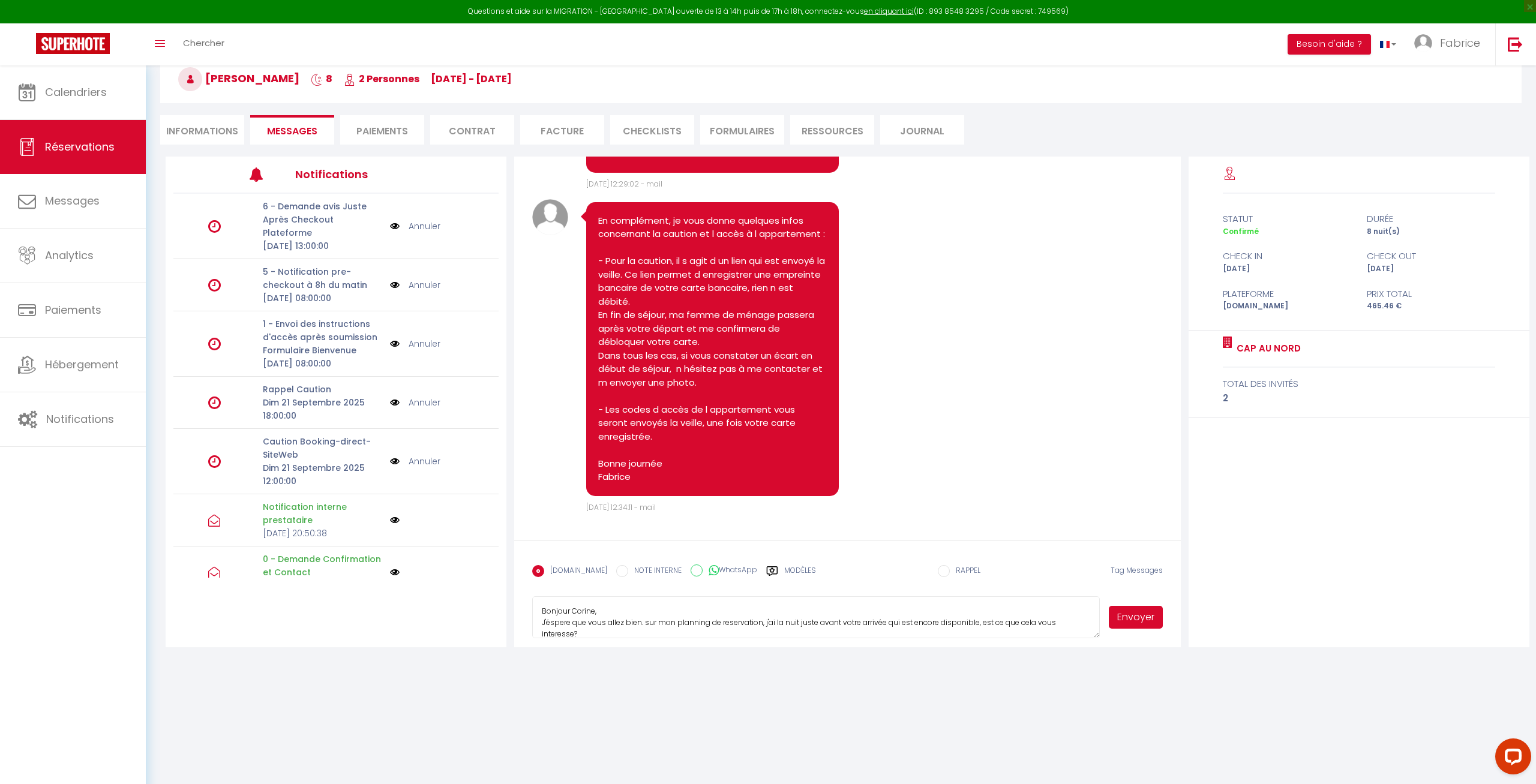
scroll to position [1, 0]
click at [595, 630] on textarea "Bonjour Corine, J’espère que vous allez bien. sur mon planning de réservation, …" at bounding box center [815, 617] width 567 height 42
click at [646, 624] on textarea "Bonjour Corine, J’espère que vous allez bien. sur mon planning de réservation, …" at bounding box center [815, 617] width 567 height 42
click at [760, 615] on textarea "Bonjour Corine, J’espère que vous allez bien. Sur mon planning de réservation, …" at bounding box center [815, 617] width 567 height 42
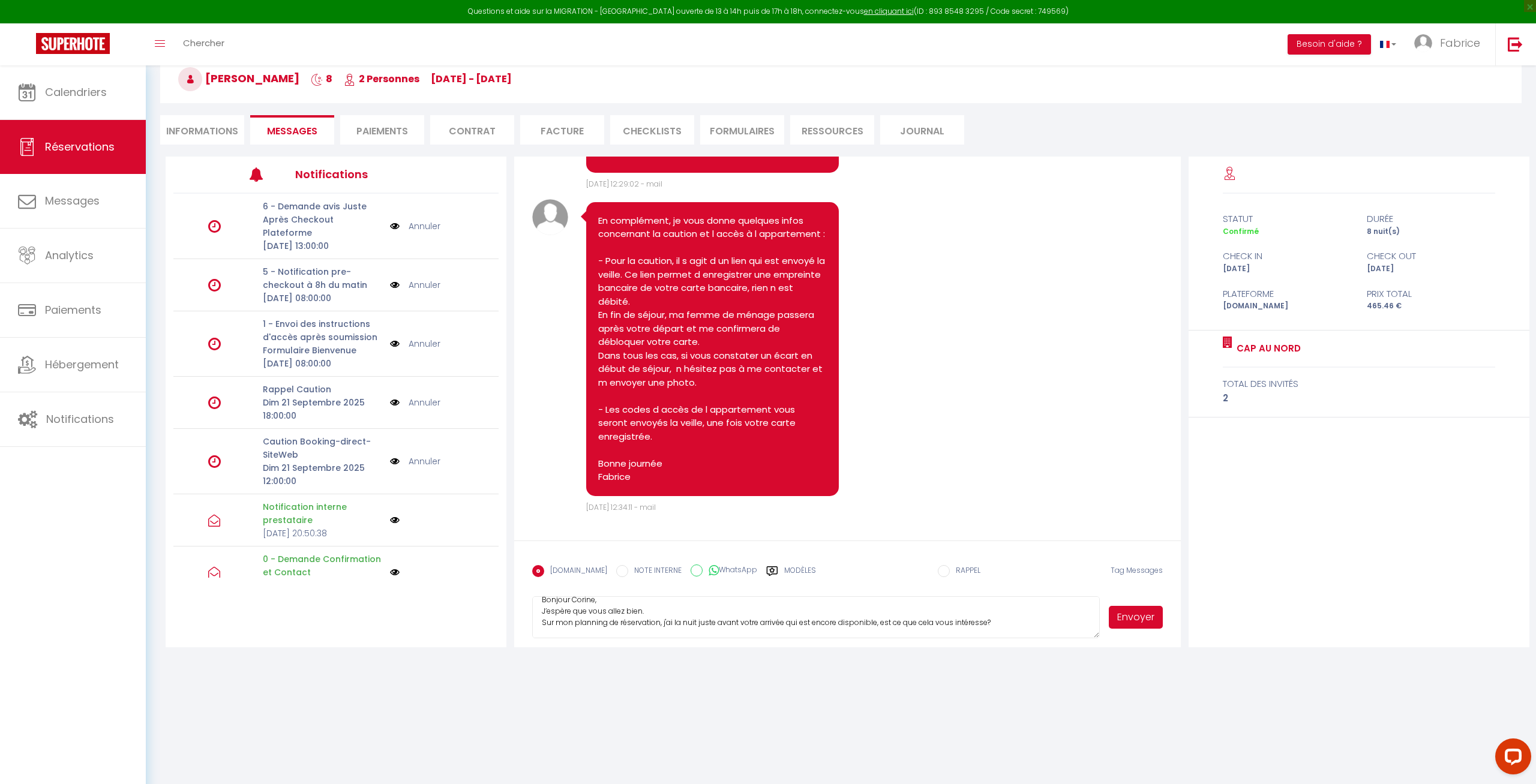
click at [782, 622] on textarea "Bonjour Corine, J’espère que vous allez bien. Sur mon planning de réservation, …" at bounding box center [815, 617] width 567 height 42
click at [665, 622] on textarea "Bonjour Corine, J’espère que vous allez bien. Sur mon planning de réservation, …" at bounding box center [815, 617] width 567 height 42
type textarea "Bonjour Corine, J’espère que vous allez bien. Sur mon planning de réservation, …"
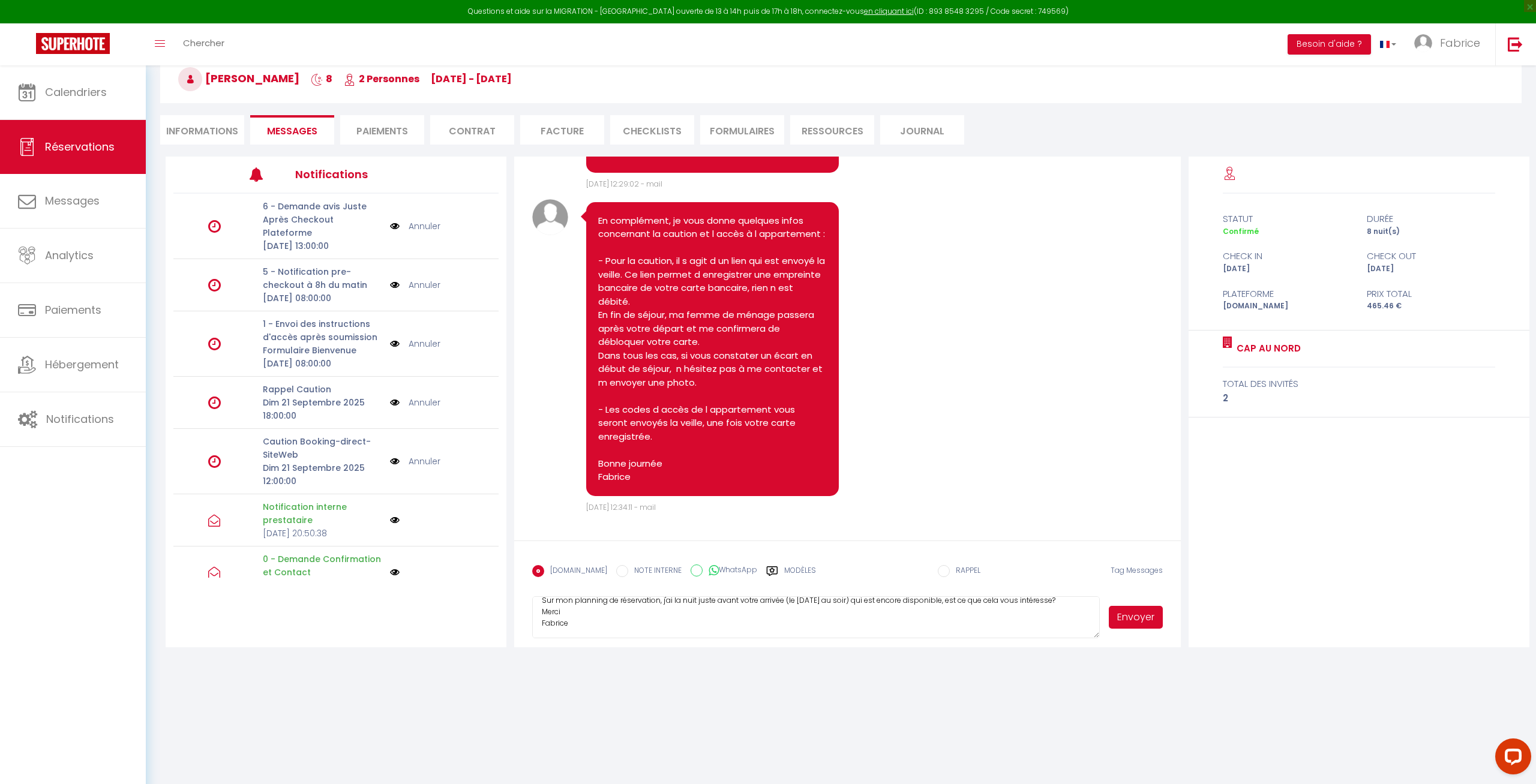
click at [1133, 617] on button "Envoyer" at bounding box center [1135, 617] width 53 height 23
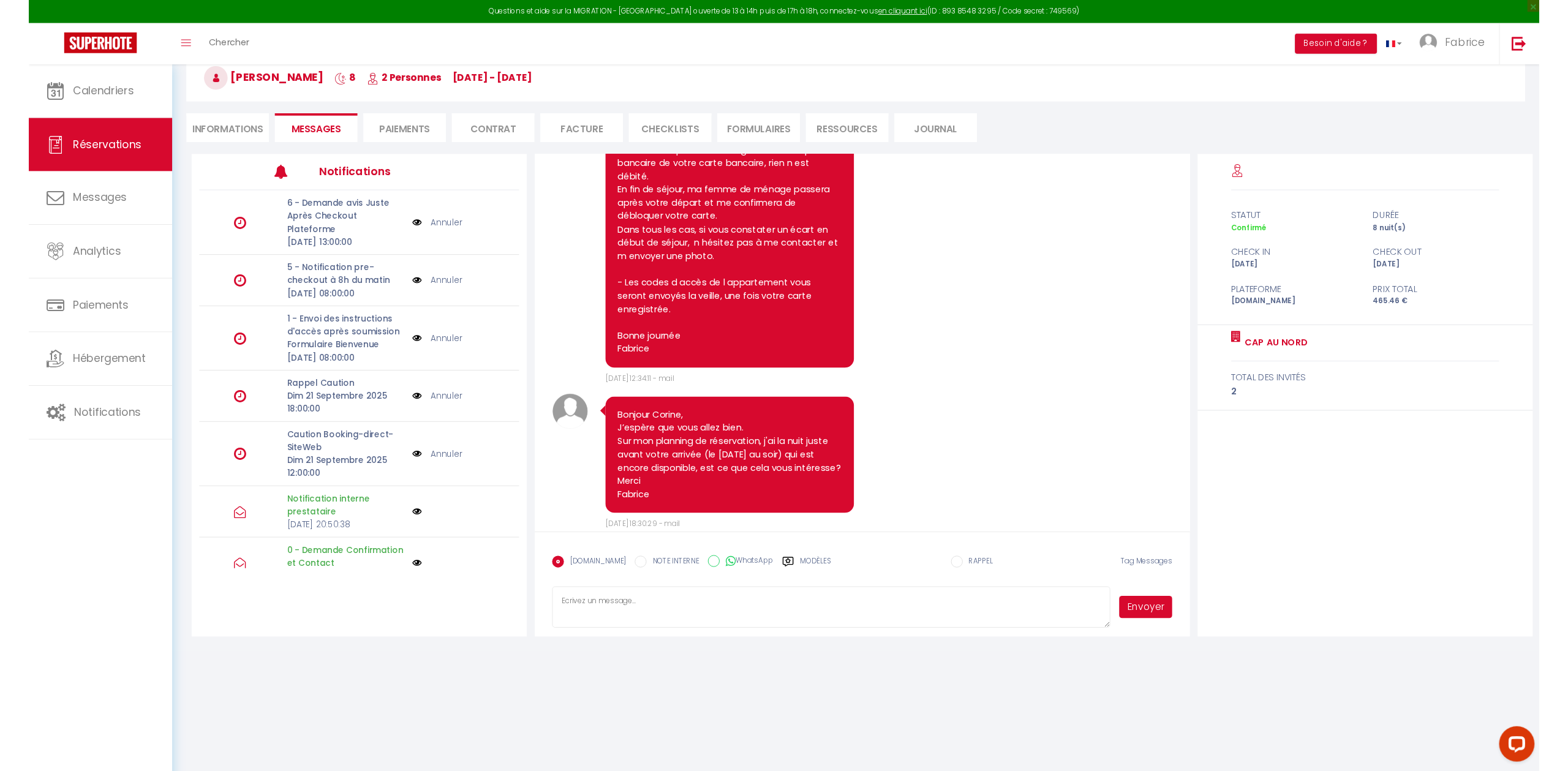
scroll to position [897, 0]
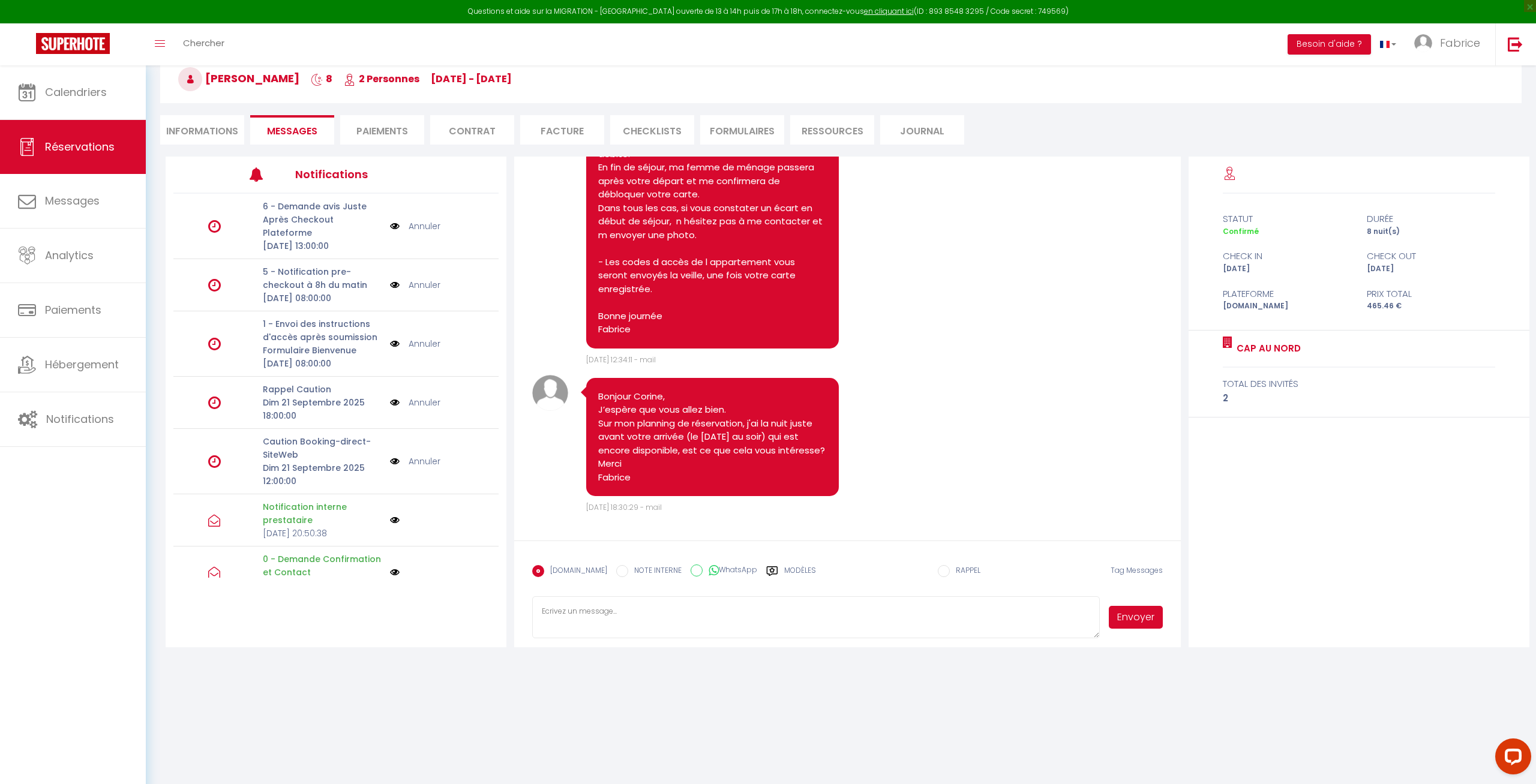
click at [652, 390] on pre "Bonjour Corine, J’espère que vous allez bien. Sur mon planning de réservation, …" at bounding box center [712, 437] width 228 height 95
click at [652, 395] on pre "Bonjour Corine, J’espère que vous allez bien. Sur mon planning de réservation, …" at bounding box center [712, 437] width 228 height 95
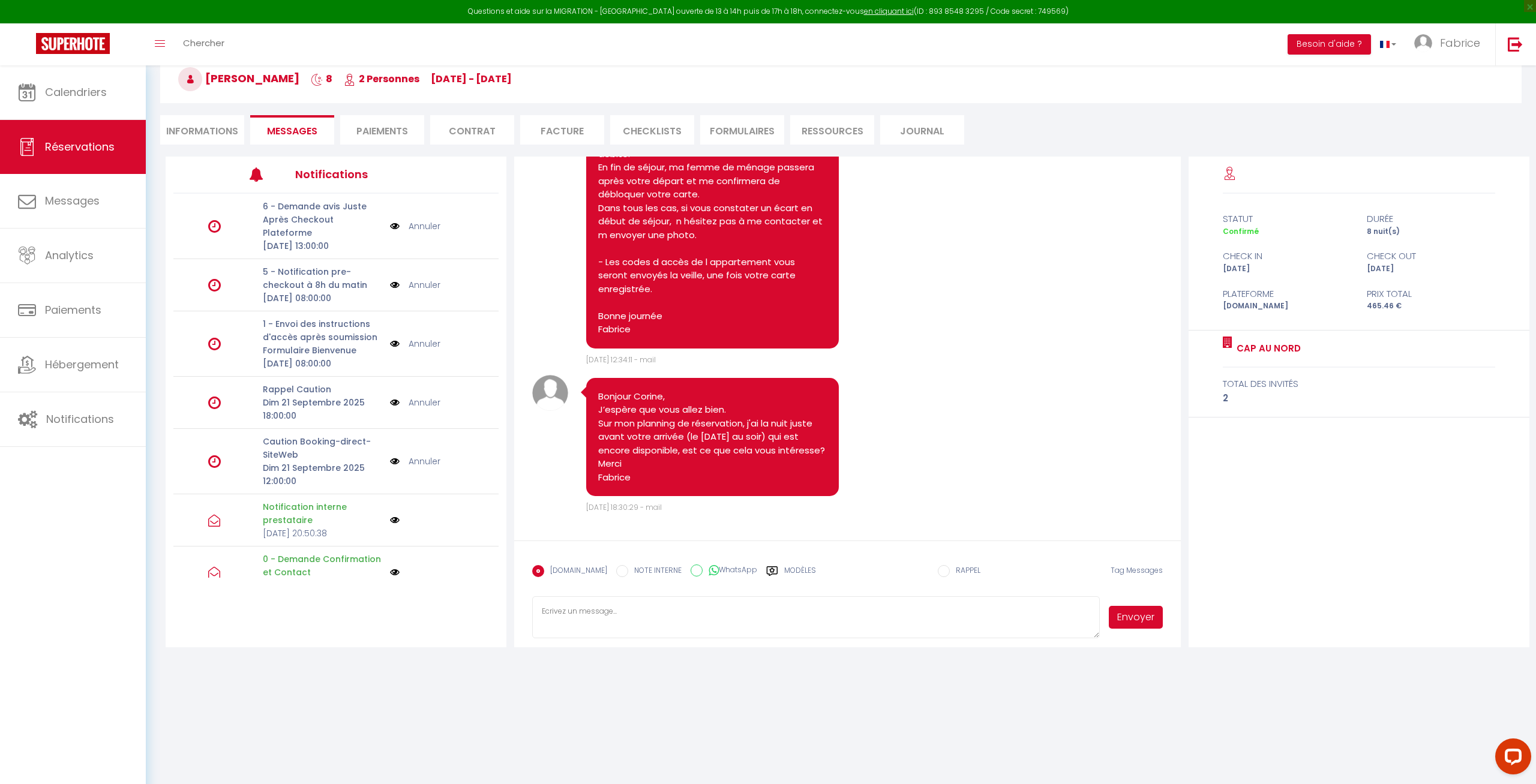
click at [612, 415] on pre "Bonjour Corine, J’espère que vous allez bien. Sur mon planning de réservation, …" at bounding box center [712, 437] width 228 height 95
click at [954, 473] on div "Note Sms Bonjour Corine, J’espère que vous allez bien. Sur mon planning de rése…" at bounding box center [847, 444] width 630 height 138
